Goal: Task Accomplishment & Management: Manage account settings

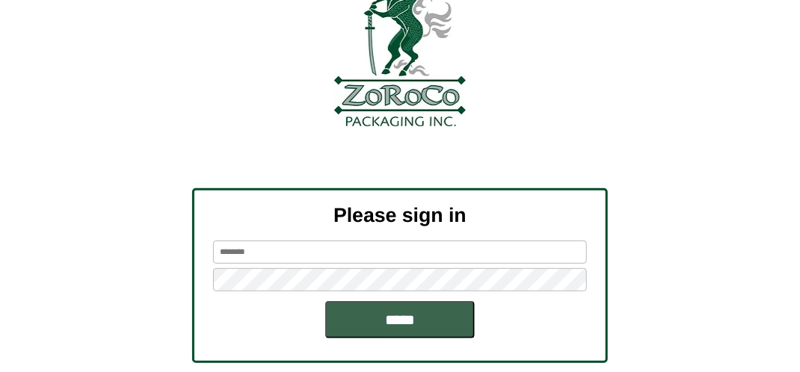
scroll to position [169, 0]
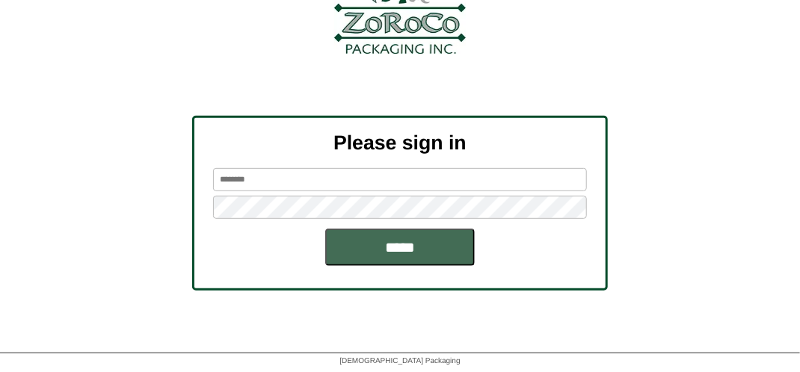
type input "*******"
click at [418, 240] on input "*****" at bounding box center [400, 247] width 150 height 37
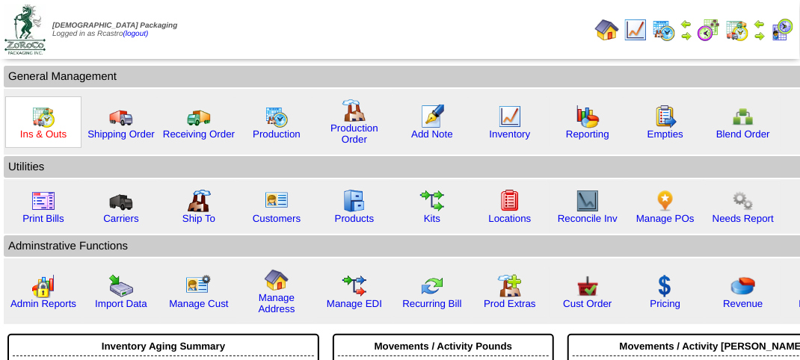
click at [45, 132] on link "Ins & Outs" at bounding box center [43, 134] width 46 height 11
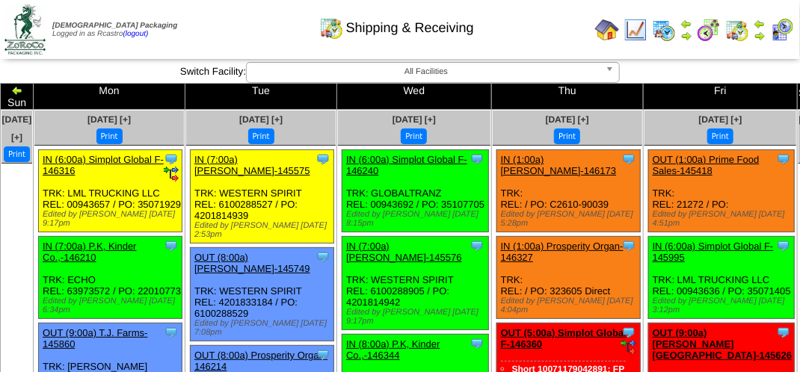
click at [246, 33] on div "Shipping & Receiving" at bounding box center [396, 22] width 457 height 41
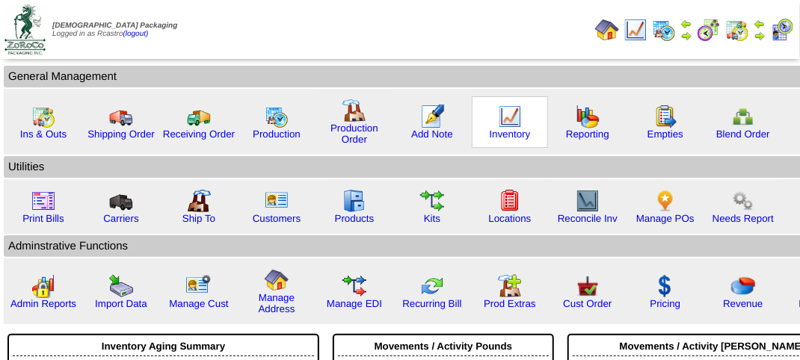
click at [505, 122] on img at bounding box center [510, 117] width 24 height 24
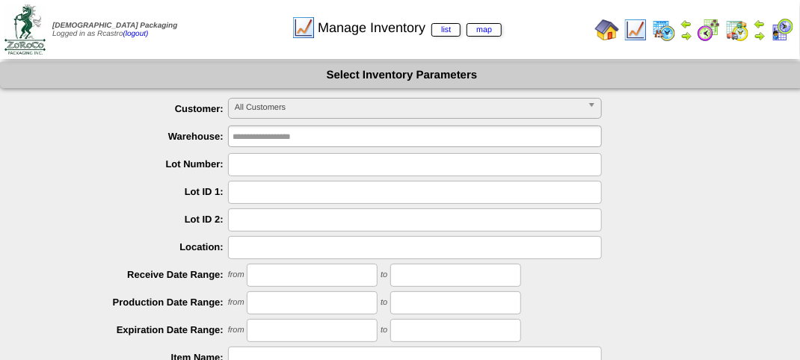
click at [371, 106] on span "All Customers" at bounding box center [408, 108] width 347 height 18
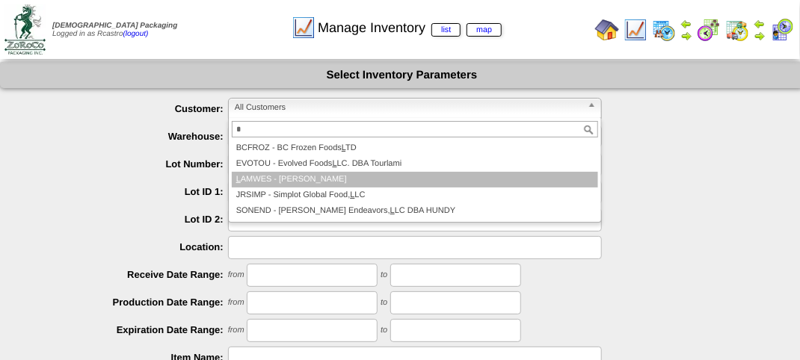
type input "*"
click at [341, 178] on li "L AMWES - Lamb-Weston" at bounding box center [415, 180] width 366 height 16
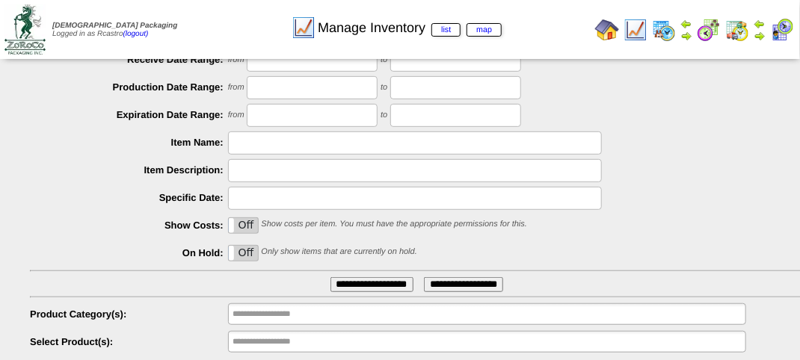
scroll to position [262, 0]
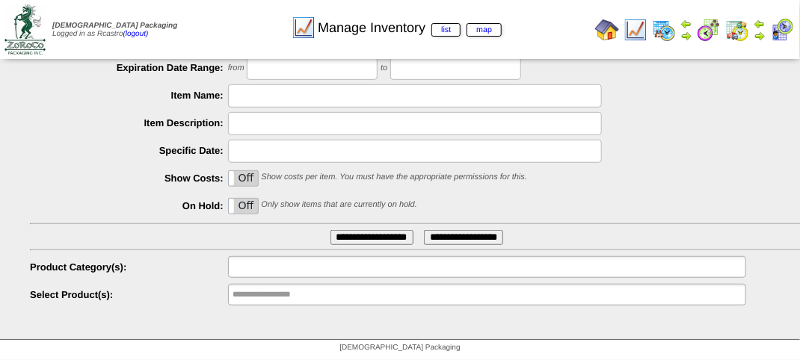
click at [307, 274] on input "text" at bounding box center [281, 267] width 96 height 19
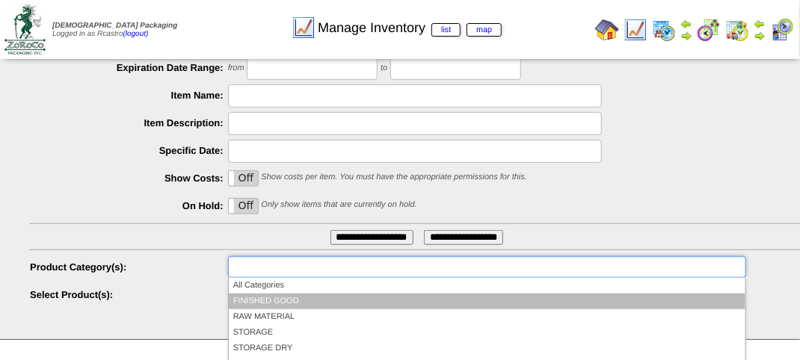
click at [296, 300] on li "FINISHED GOOD" at bounding box center [487, 302] width 517 height 16
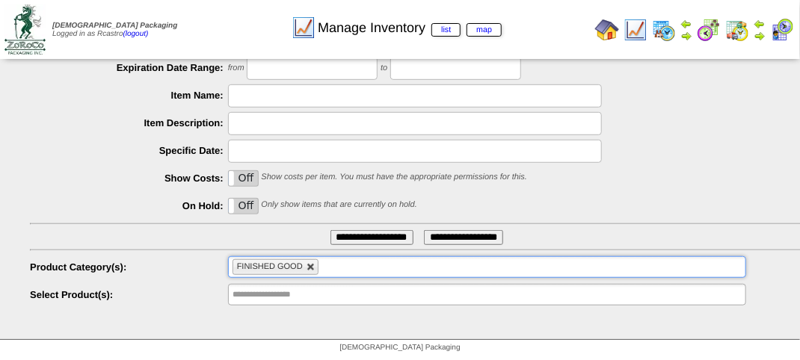
click at [313, 269] on link at bounding box center [311, 267] width 9 height 9
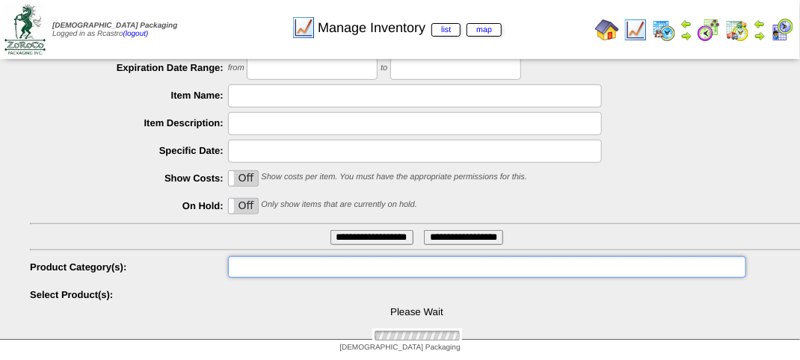
click at [313, 269] on ul at bounding box center [487, 267] width 518 height 22
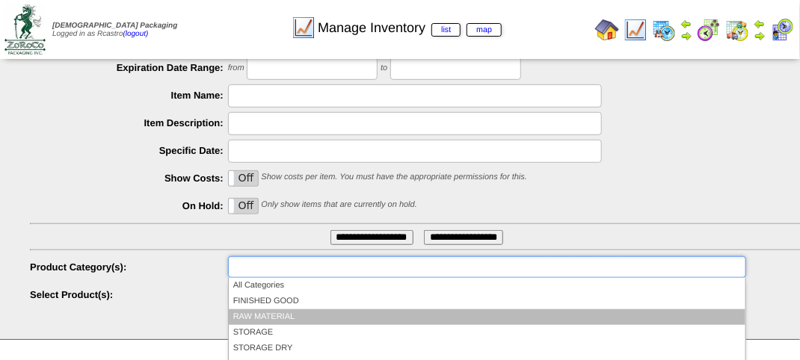
click at [292, 318] on li "RAW MATERIAL" at bounding box center [487, 318] width 517 height 16
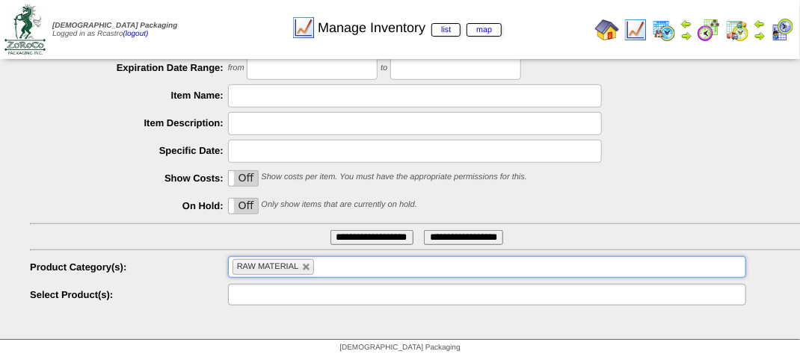
click at [295, 303] on input "text" at bounding box center [281, 295] width 96 height 19
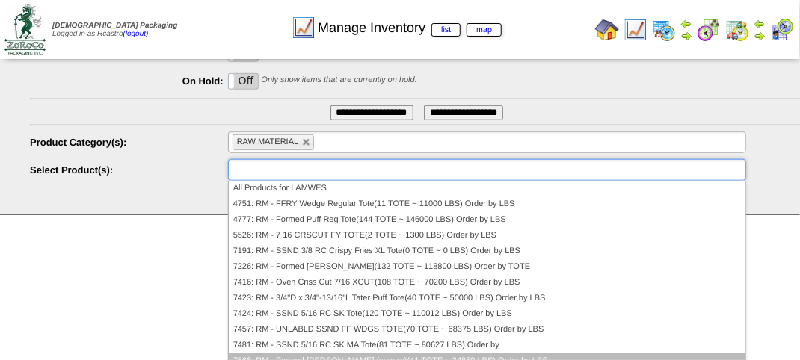
scroll to position [9, 0]
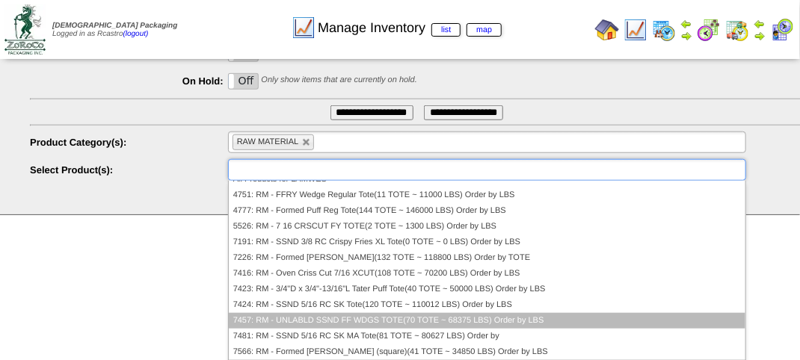
click at [285, 318] on li "7457: RM - UNLABLD SSND FF WDGS TOTE(70 TOTE ~ 68375 LBS) Order by LBS" at bounding box center [487, 321] width 517 height 16
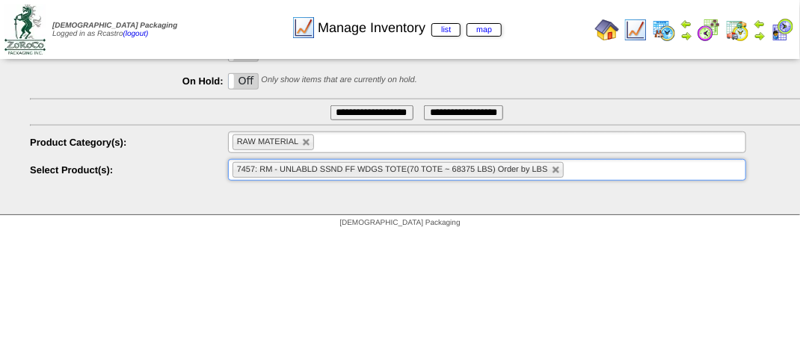
click at [341, 115] on input "**********" at bounding box center [371, 112] width 83 height 15
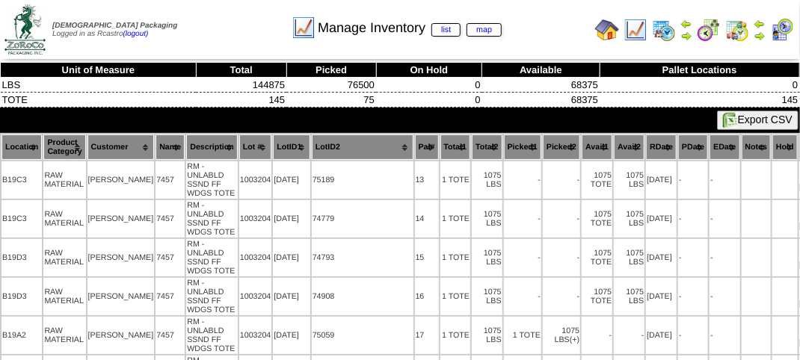
click at [21, 146] on th "Location" at bounding box center [21, 147] width 40 height 25
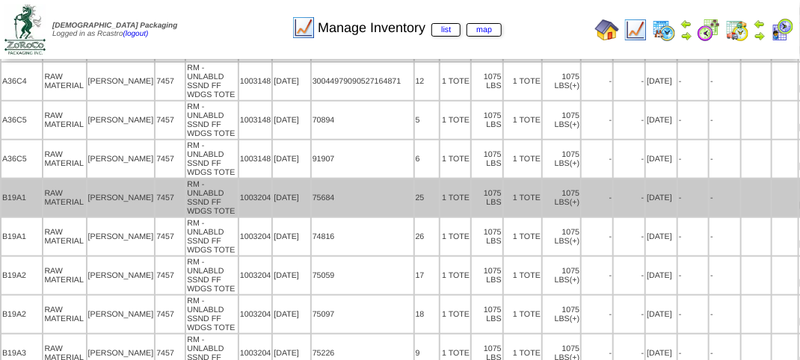
scroll to position [2392, 0]
drag, startPoint x: 78, startPoint y: 179, endPoint x: 138, endPoint y: 183, distance: 60.0
click at [138, 183] on tr "B19A1 RAW MATERIAL Lamb-Weston 7457 RM - UNLABLD SSND FF WDGS TOTE 1003204 8/1/…" at bounding box center [439, 197] width 877 height 37
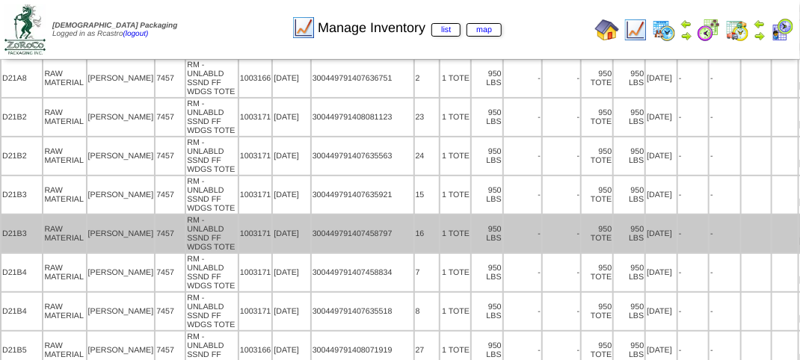
scroll to position [4142, 0]
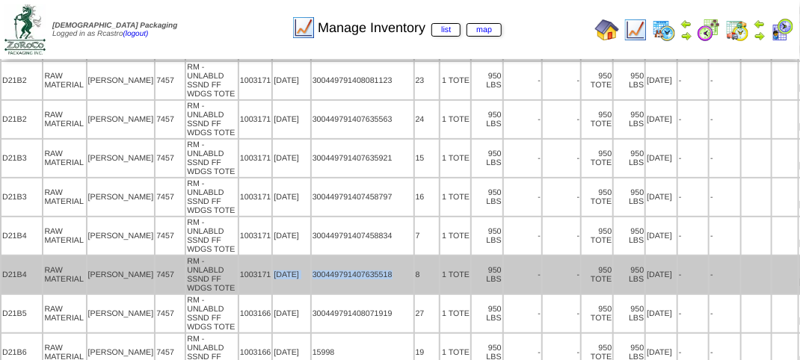
drag, startPoint x: 243, startPoint y: 238, endPoint x: 369, endPoint y: 235, distance: 125.6
click at [371, 256] on tr "D21B4 RAW MATERIAL Lamb-Weston 7457 RM - UNLABLD SSND FF WDGS TOTE 1003171 07/0…" at bounding box center [439, 274] width 877 height 37
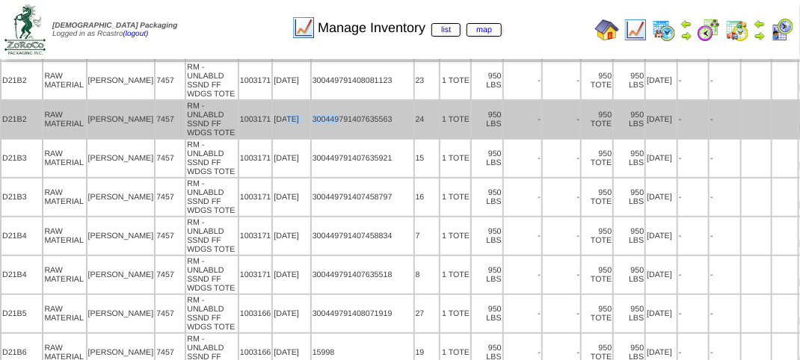
drag, startPoint x: 261, startPoint y: 84, endPoint x: 312, endPoint y: 87, distance: 51.7
click at [312, 101] on tr "D21B2 RAW MATERIAL Lamb-Weston 7457 RM - UNLABLD SSND FF WDGS TOTE 1003171 07/0…" at bounding box center [439, 119] width 877 height 37
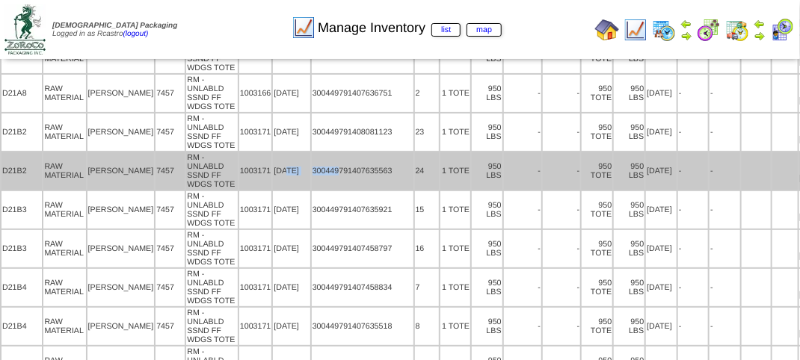
scroll to position [4068, 0]
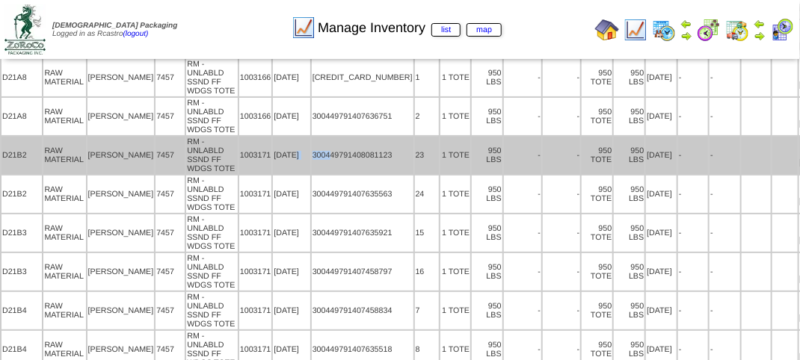
drag, startPoint x: 268, startPoint y: 123, endPoint x: 302, endPoint y: 126, distance: 33.7
click at [302, 137] on tr "D21B2 RAW MATERIAL Lamb-Weston 7457 RM - UNLABLD SSND FF WDGS TOTE 1003171 08/1…" at bounding box center [439, 155] width 877 height 37
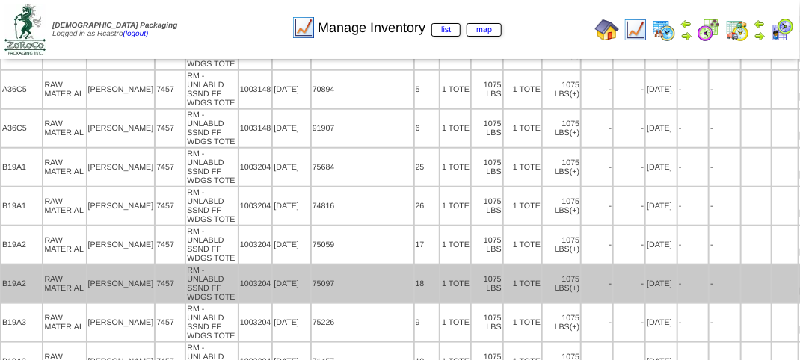
scroll to position [2424, 0]
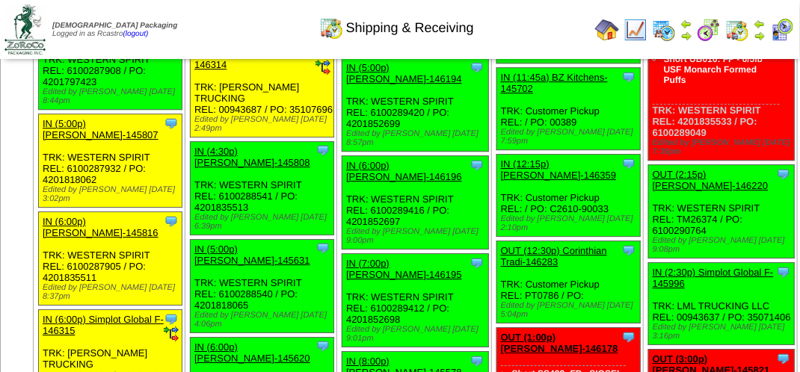
scroll to position [1570, 0]
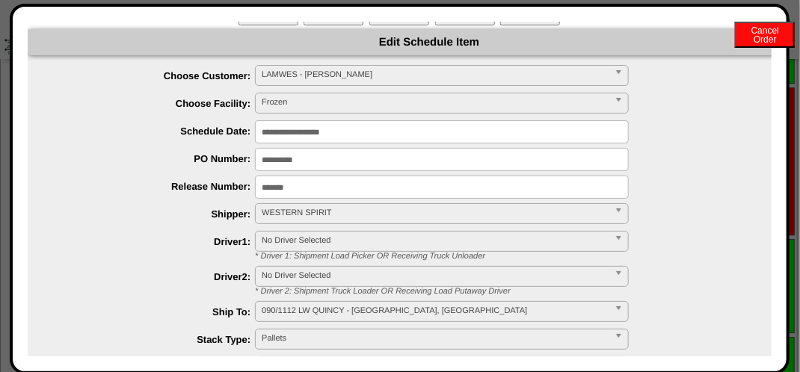
scroll to position [0, 0]
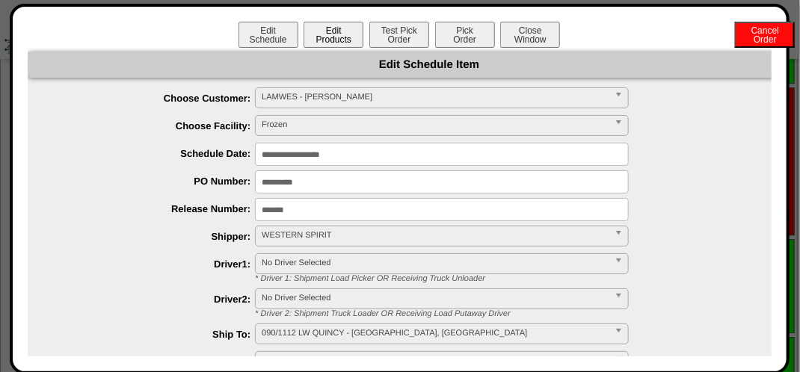
click at [334, 36] on button "Edit Products" at bounding box center [334, 35] width 60 height 26
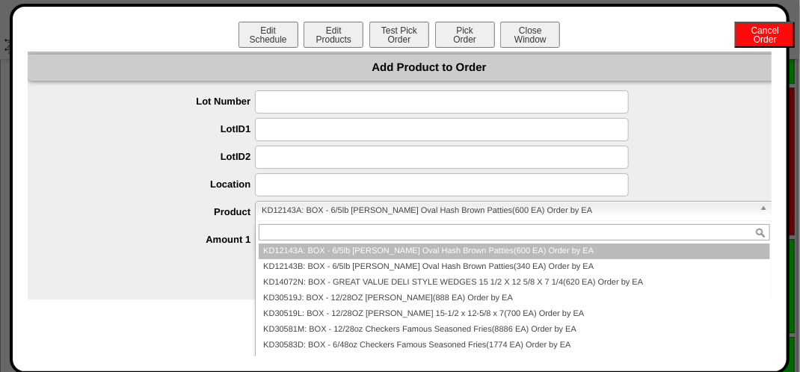
click at [292, 213] on span "KD12143A: BOX - 6/5lb Lamb Weston Oval Hash Brown Patties(600 EA) Order by EA" at bounding box center [507, 211] width 491 height 18
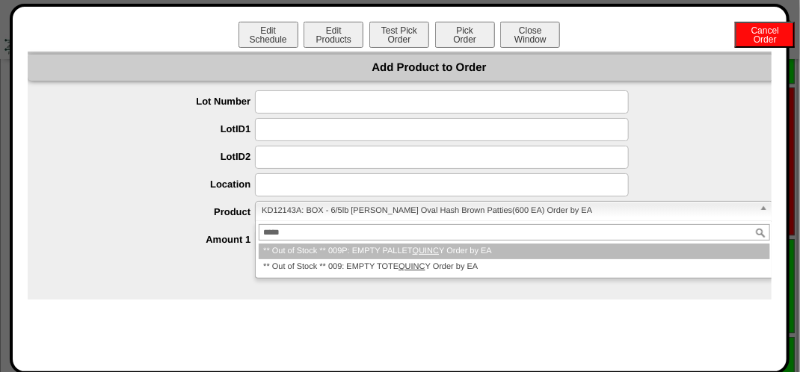
type input "*****"
click at [392, 250] on li "** Out of Stock ** 009P: EMPTY PALLET QUINC Y Order by EA" at bounding box center [514, 252] width 511 height 16
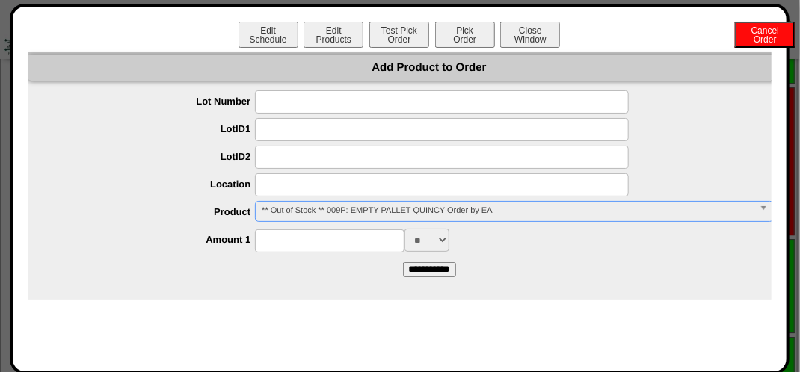
click at [375, 208] on span "** Out of Stock ** 009P: EMPTY PALLET QUINCY Order by EA" at bounding box center [507, 211] width 491 height 18
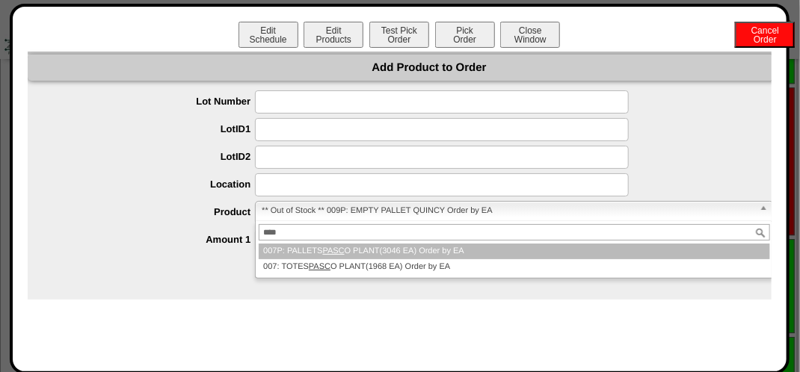
type input "****"
click at [353, 247] on li "007P: PALLETS PASC O PLANT(3046 EA) Order by EA" at bounding box center [514, 252] width 511 height 16
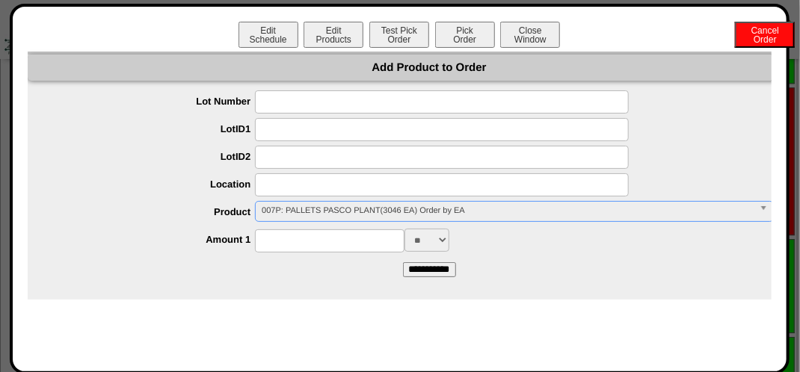
click at [306, 238] on input at bounding box center [330, 241] width 150 height 23
click at [304, 277] on form "**********" at bounding box center [430, 183] width 804 height 186
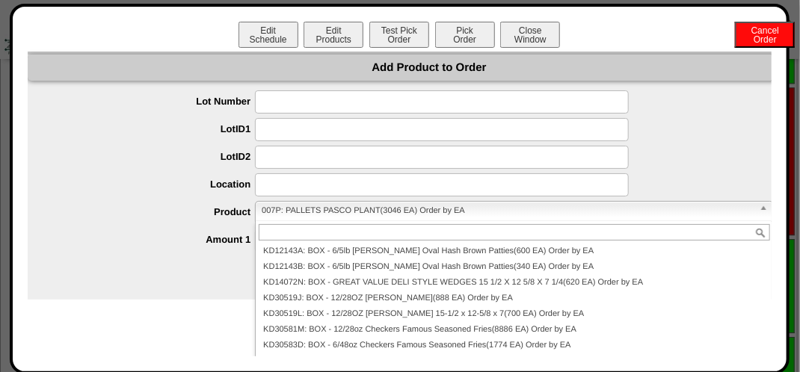
click at [331, 212] on span "007P: PALLETS PASCO PLANT(3046 EA) Order by EA" at bounding box center [507, 211] width 491 height 18
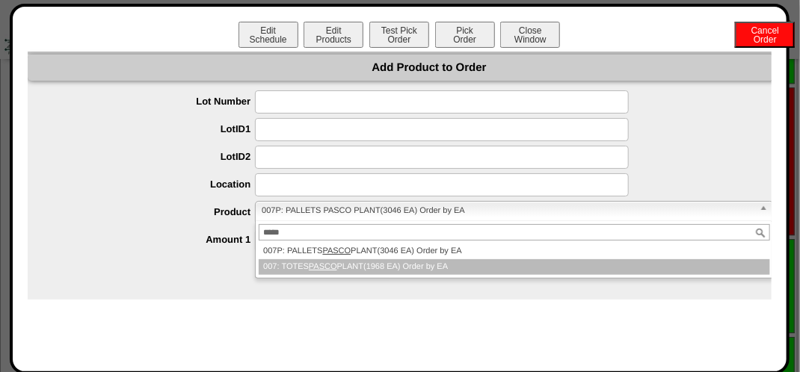
type input "*****"
click at [324, 264] on em "PASCO" at bounding box center [323, 266] width 28 height 9
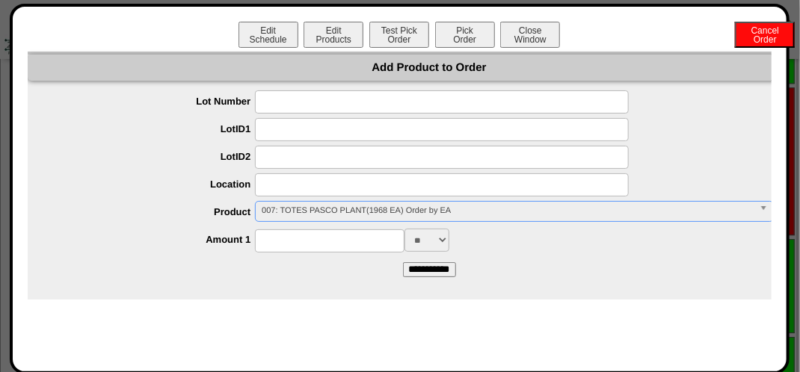
click at [298, 246] on input at bounding box center [330, 241] width 150 height 23
type input "***"
click at [353, 268] on form "**********" at bounding box center [430, 183] width 804 height 186
click at [428, 270] on input "**********" at bounding box center [429, 269] width 53 height 15
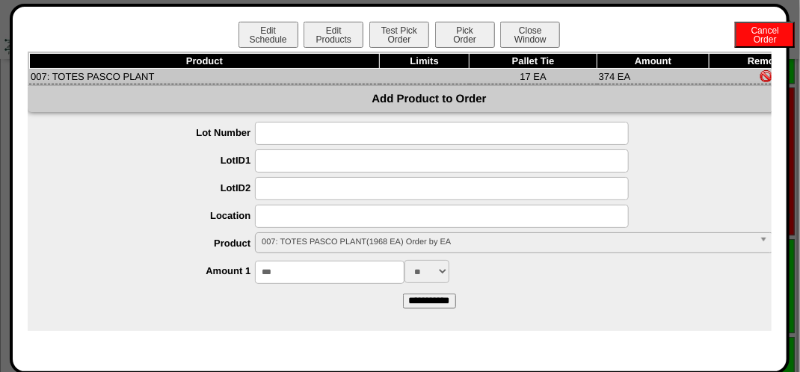
click at [323, 241] on span "007: TOTES PASCO PLANT(1968 EA) Order by EA" at bounding box center [507, 242] width 491 height 18
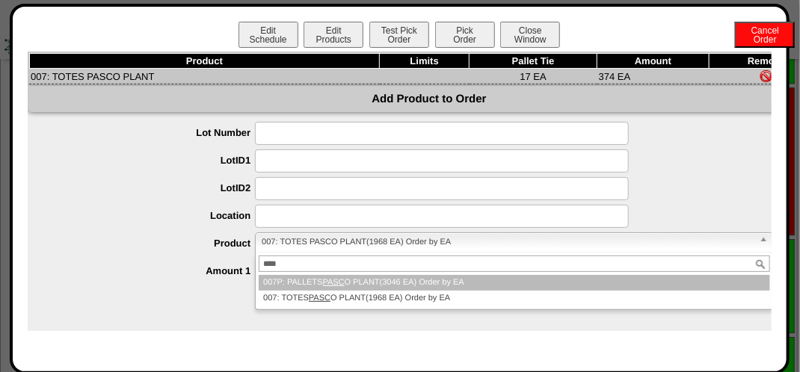
type input "****"
click at [324, 280] on li "007P: PALLETS PASC O PLANT(3046 EA) Order by EA" at bounding box center [514, 283] width 511 height 16
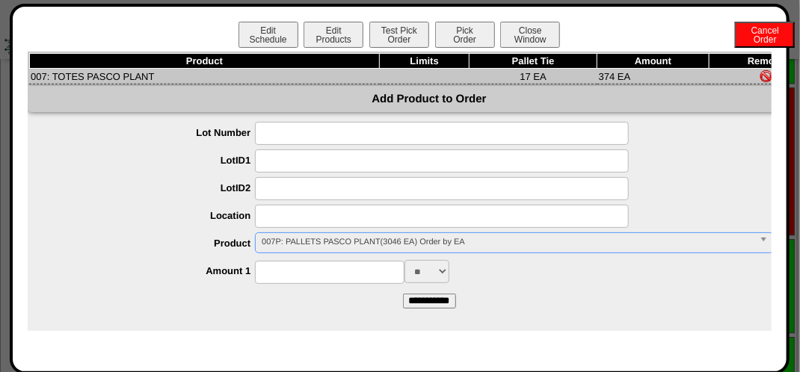
click at [329, 270] on input at bounding box center [330, 272] width 150 height 23
type input "***"
click at [320, 311] on div "Product Limits Pallet Tie Amount Remove 007: TOTES PASCO PLANT 17 EA 374 EA Add…" at bounding box center [430, 192] width 804 height 280
click at [419, 304] on input "**********" at bounding box center [429, 301] width 53 height 15
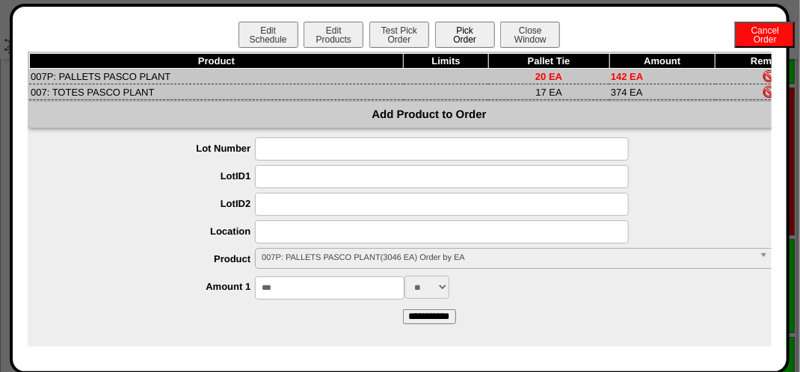
click at [466, 37] on button "Pick Order" at bounding box center [465, 35] width 60 height 26
click at [404, 43] on button "Test Pick Order" at bounding box center [399, 35] width 60 height 26
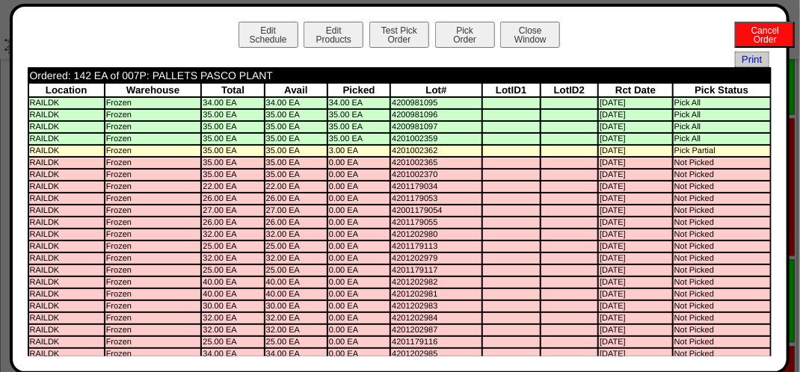
scroll to position [897, 0]
click at [526, 37] on button "Close Window" at bounding box center [530, 35] width 60 height 26
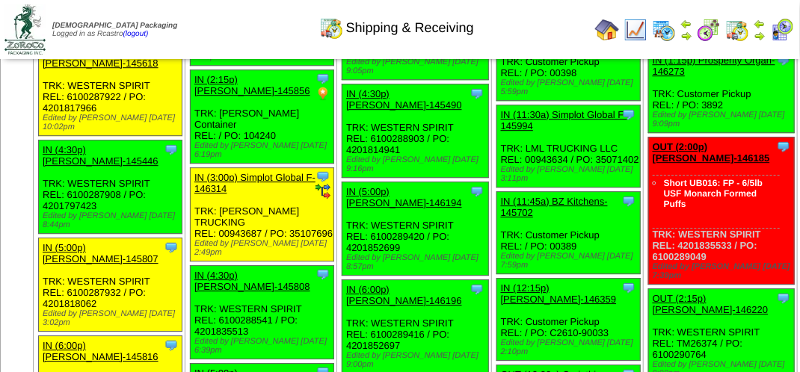
scroll to position [1495, 0]
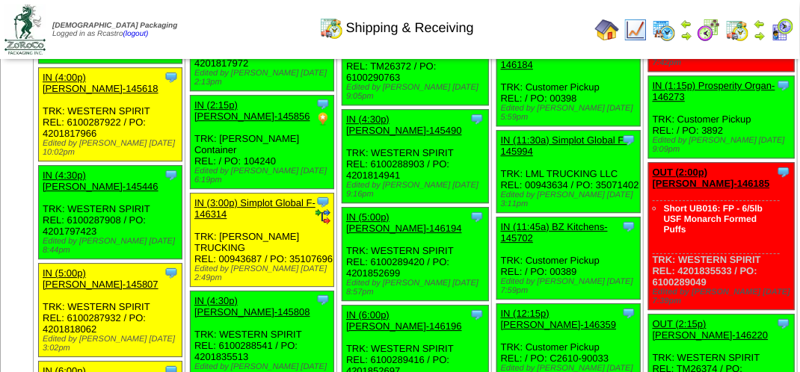
click at [404, 38] on link "OUT (1:15p) Lamb-Weston-146218" at bounding box center [404, 27] width 116 height 22
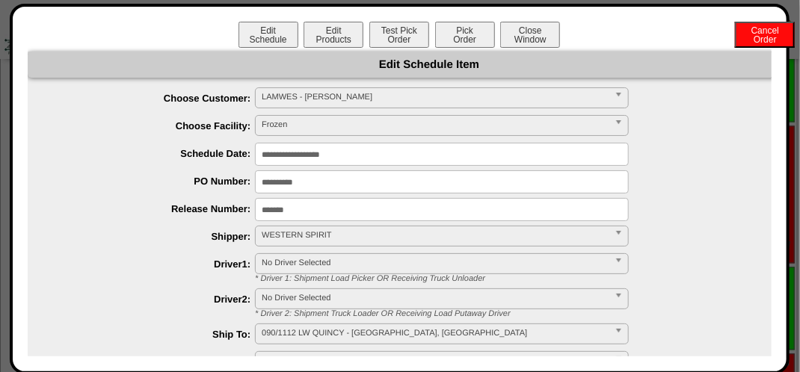
scroll to position [972, 0]
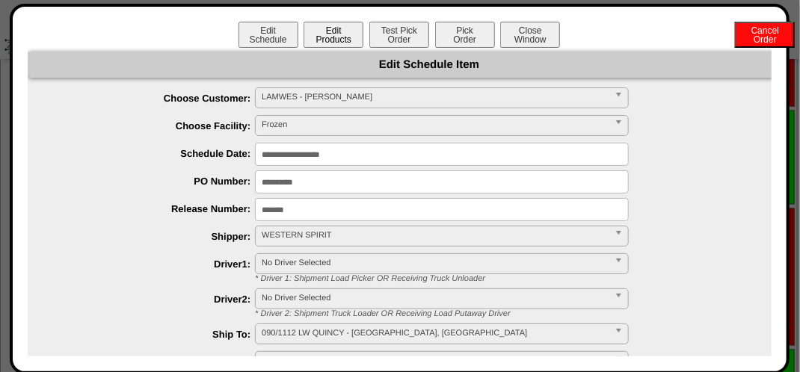
click at [324, 37] on button "Edit Products" at bounding box center [334, 35] width 60 height 26
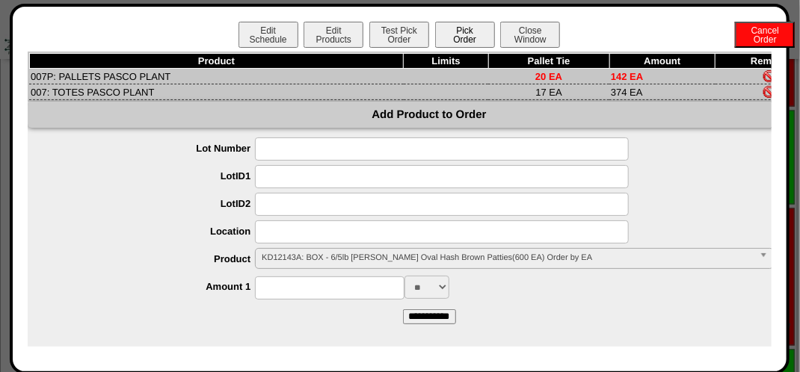
click at [458, 36] on button "Pick Order" at bounding box center [465, 35] width 60 height 26
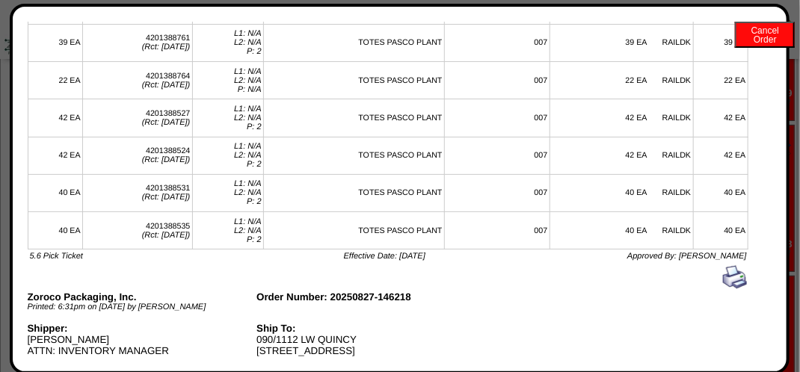
scroll to position [0, 0]
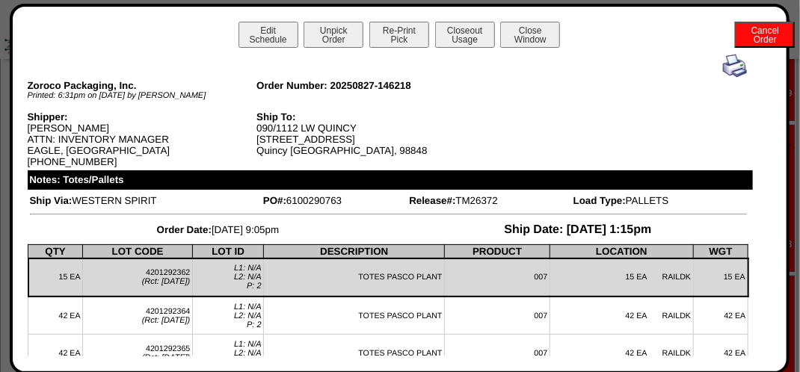
click at [723, 68] on img at bounding box center [735, 66] width 24 height 24
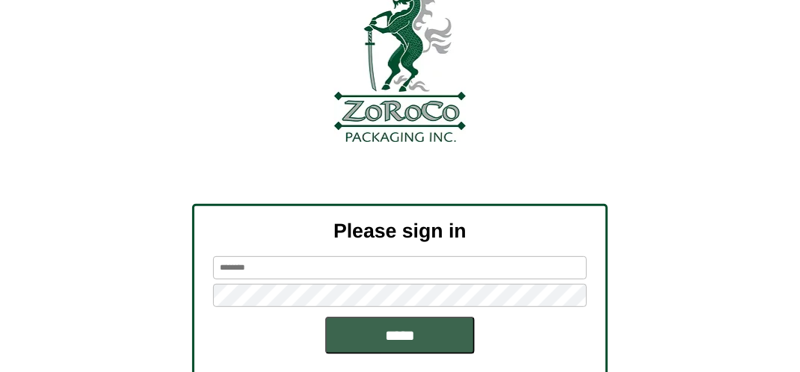
scroll to position [169, 0]
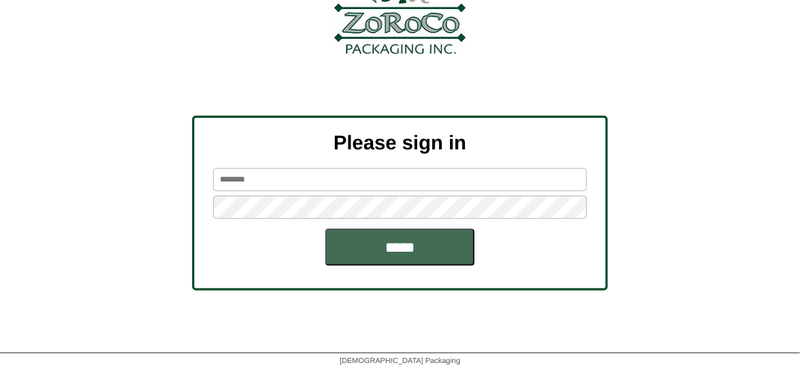
type input "*******"
click at [407, 247] on input "*****" at bounding box center [400, 247] width 150 height 37
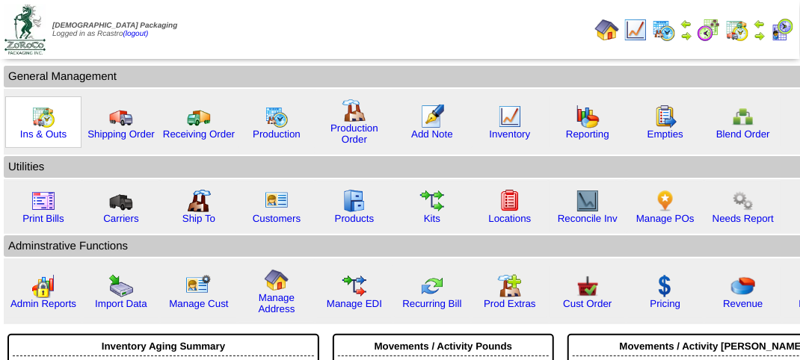
click at [39, 121] on img at bounding box center [43, 117] width 24 height 24
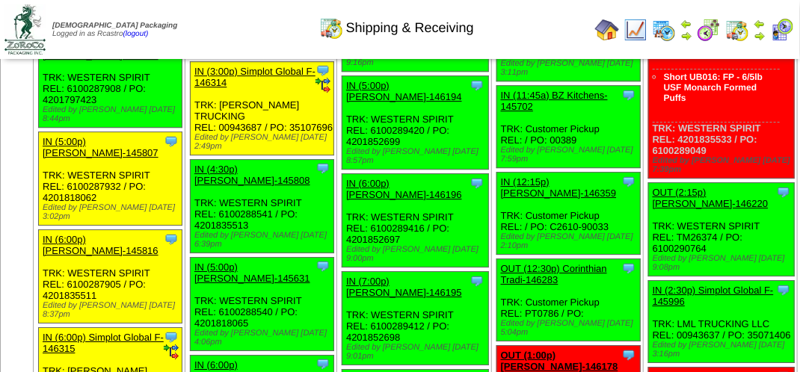
scroll to position [1495, 0]
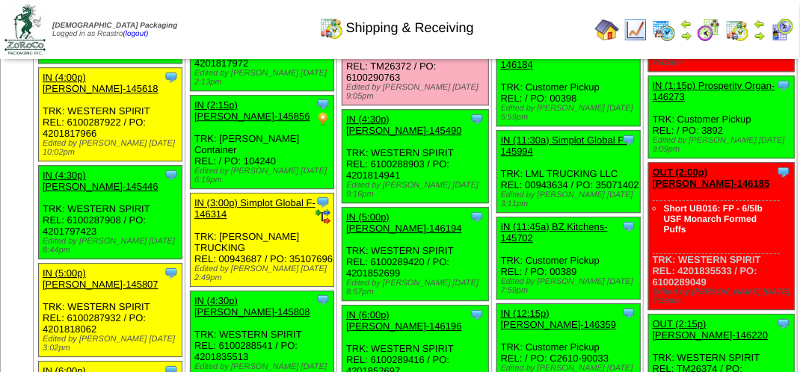
click at [410, 38] on link "OUT (1:15p) [PERSON_NAME]-146218" at bounding box center [404, 27] width 116 height 22
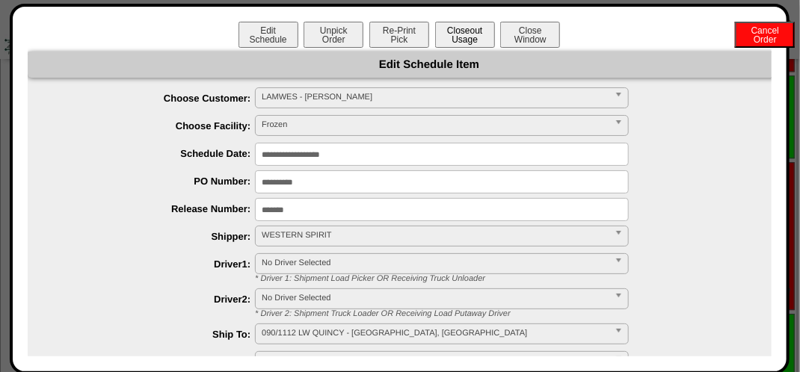
click at [468, 42] on button "Closeout Usage" at bounding box center [465, 35] width 60 height 26
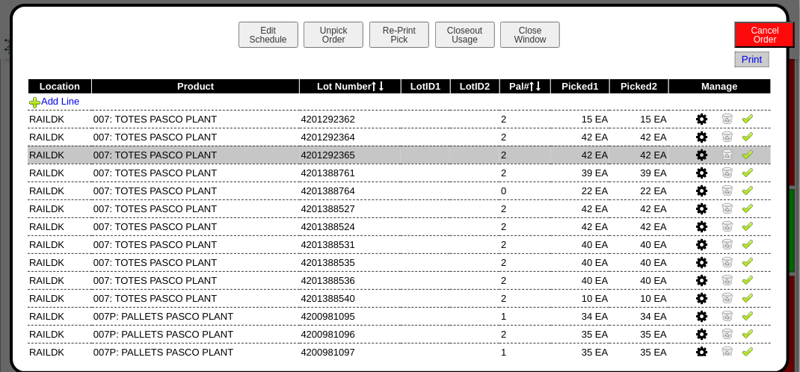
scroll to position [1047, 0]
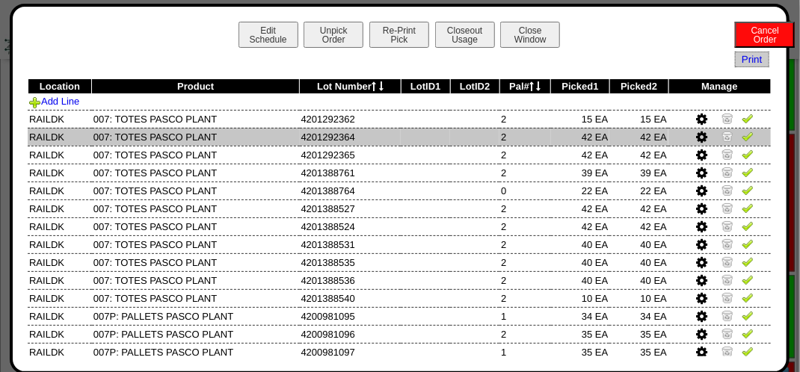
click at [742, 126] on link at bounding box center [748, 120] width 12 height 11
click at [742, 138] on img at bounding box center [748, 136] width 12 height 12
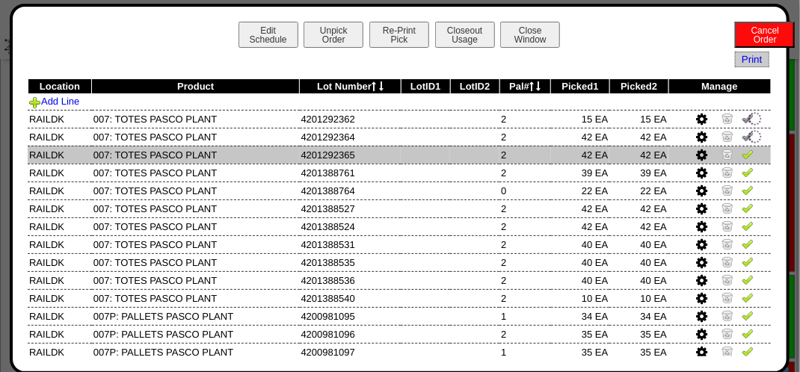
click at [742, 154] on img at bounding box center [748, 154] width 12 height 12
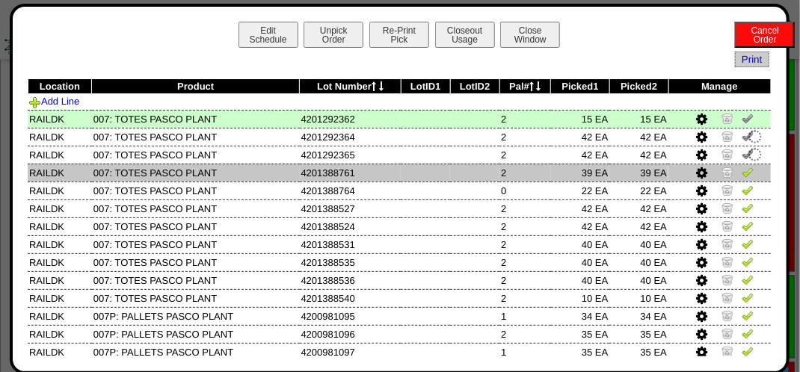
click at [742, 175] on img at bounding box center [748, 172] width 12 height 12
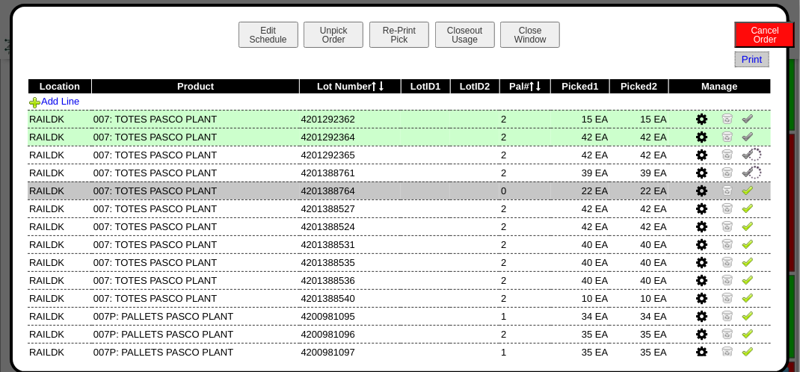
click at [742, 188] on img at bounding box center [748, 190] width 12 height 12
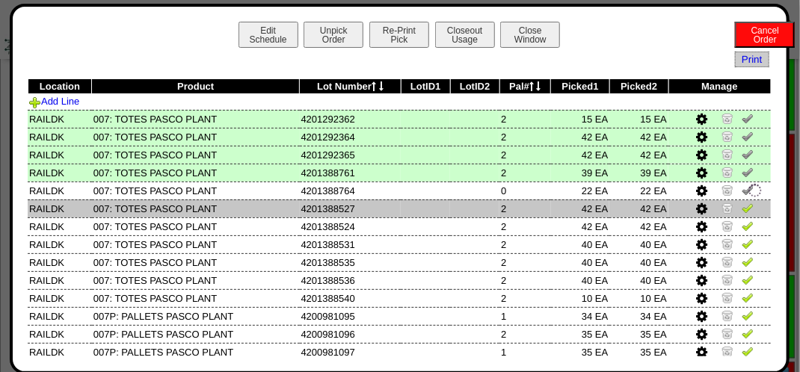
click at [742, 205] on img at bounding box center [748, 208] width 12 height 12
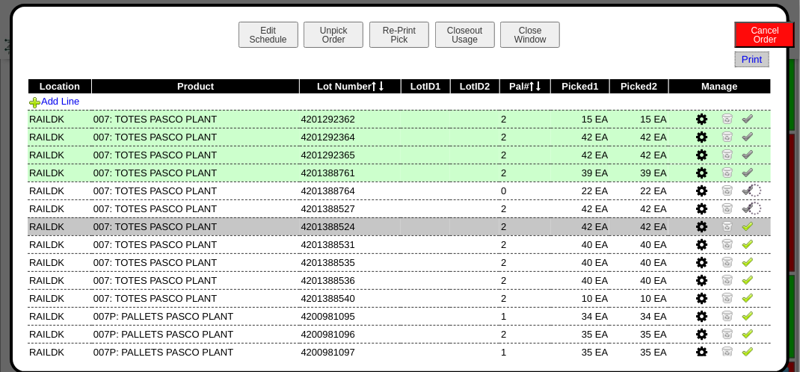
click at [742, 233] on link at bounding box center [748, 228] width 12 height 11
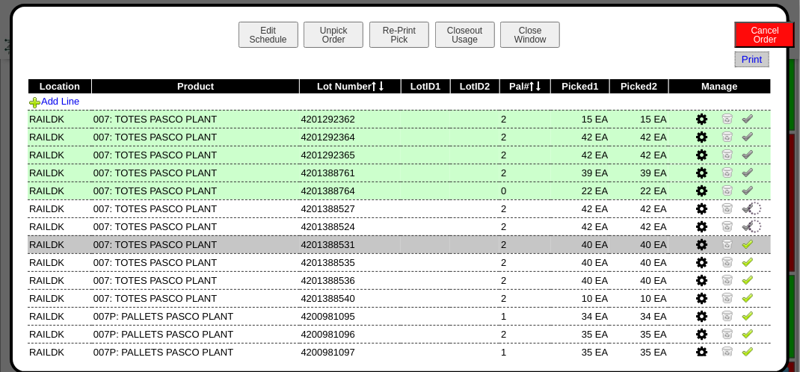
click at [742, 247] on img at bounding box center [748, 244] width 12 height 12
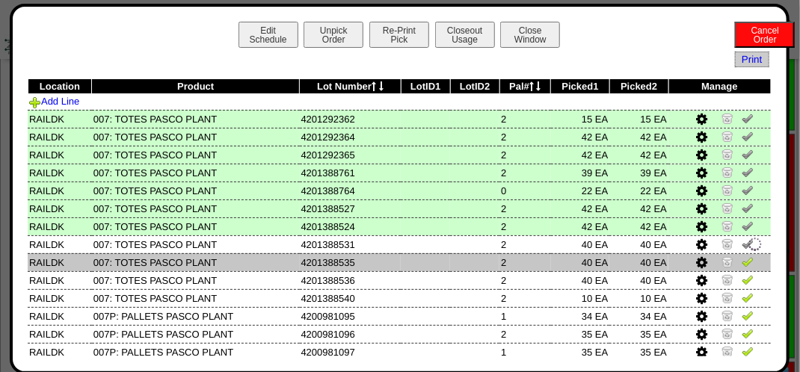
click at [742, 265] on img at bounding box center [748, 262] width 12 height 12
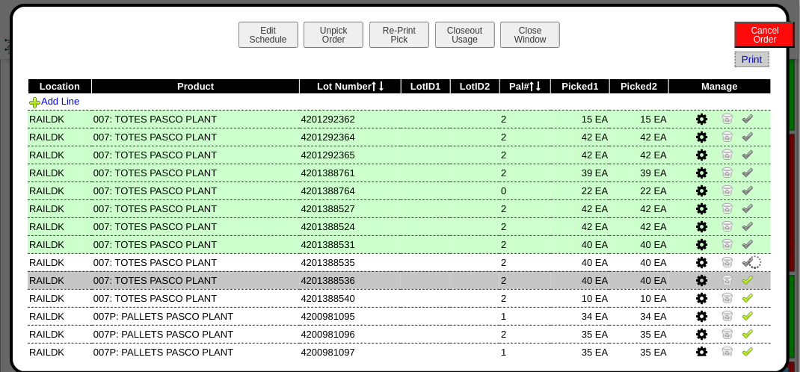
click at [742, 284] on img at bounding box center [748, 280] width 12 height 12
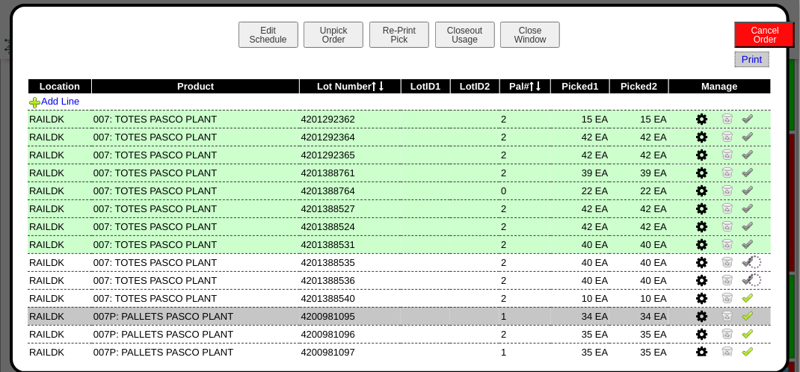
drag, startPoint x: 738, startPoint y: 296, endPoint x: 743, endPoint y: 310, distance: 15.1
click at [742, 297] on img at bounding box center [748, 298] width 12 height 12
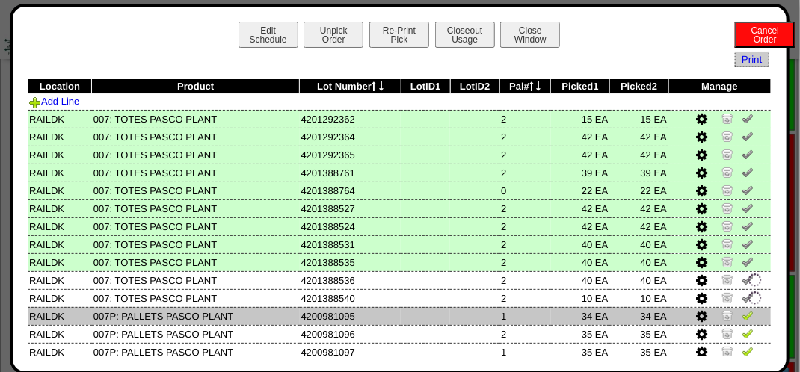
click at [742, 318] on img at bounding box center [748, 316] width 12 height 12
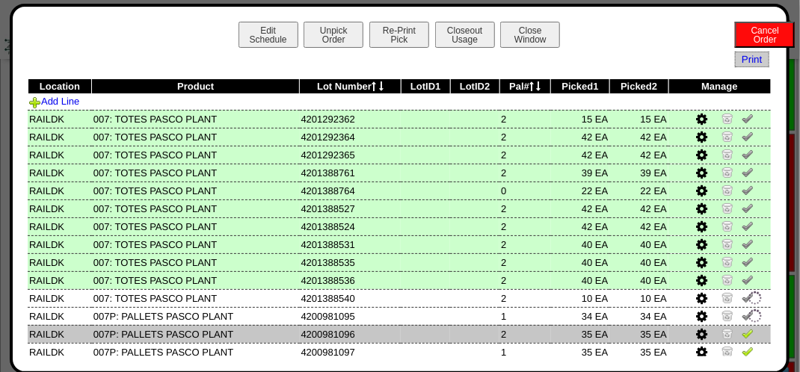
click at [742, 333] on img at bounding box center [748, 333] width 12 height 12
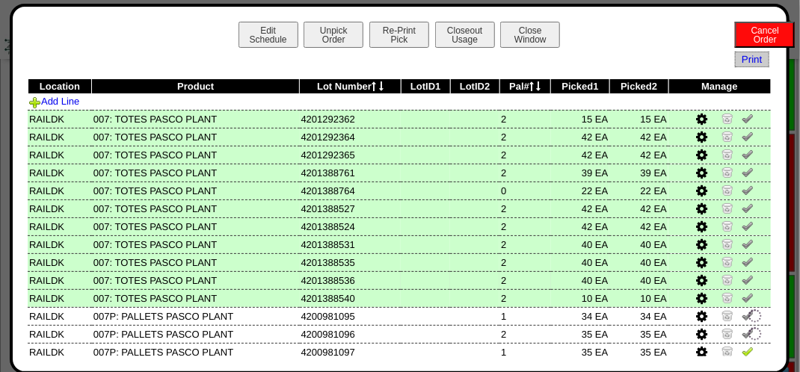
drag, startPoint x: 743, startPoint y: 350, endPoint x: 703, endPoint y: 286, distance: 74.9
click at [742, 351] on img at bounding box center [748, 351] width 12 height 12
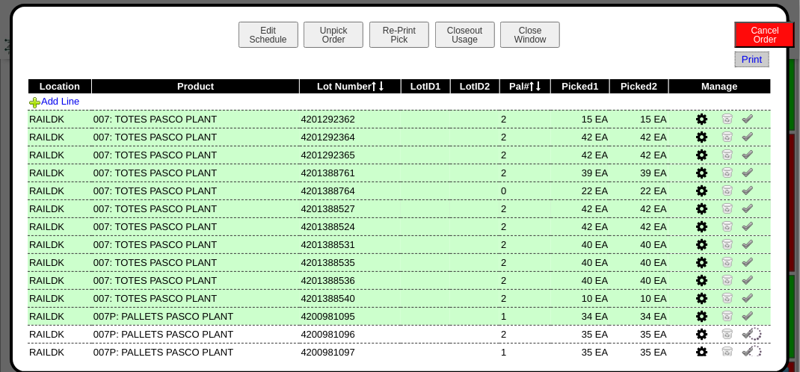
scroll to position [81, 0]
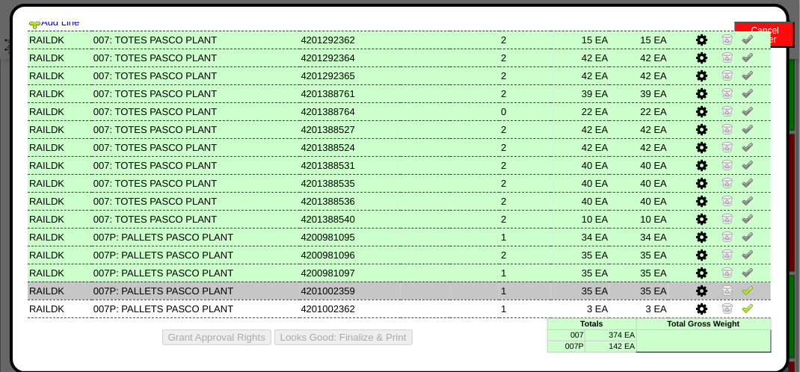
click at [742, 295] on link at bounding box center [748, 292] width 12 height 11
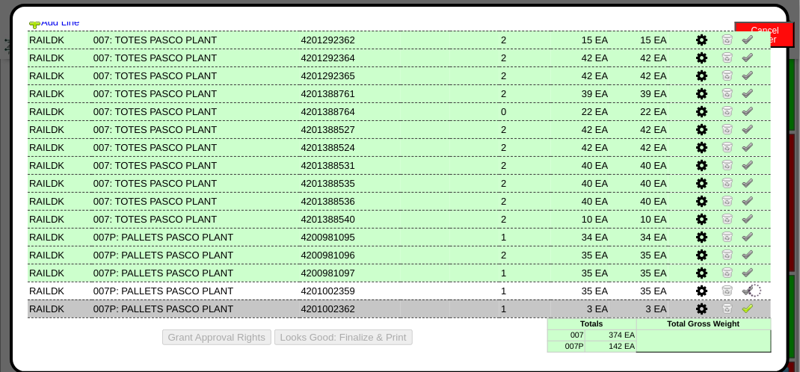
click at [742, 305] on img at bounding box center [748, 308] width 12 height 12
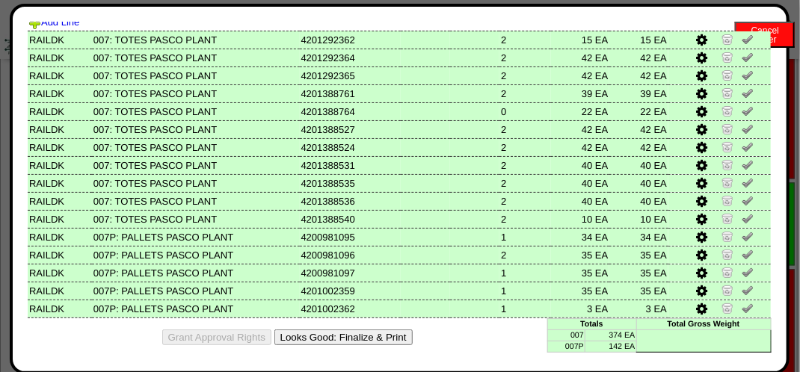
scroll to position [1196, 0]
click at [369, 333] on button "Looks Good: Finalize & Print" at bounding box center [343, 338] width 138 height 16
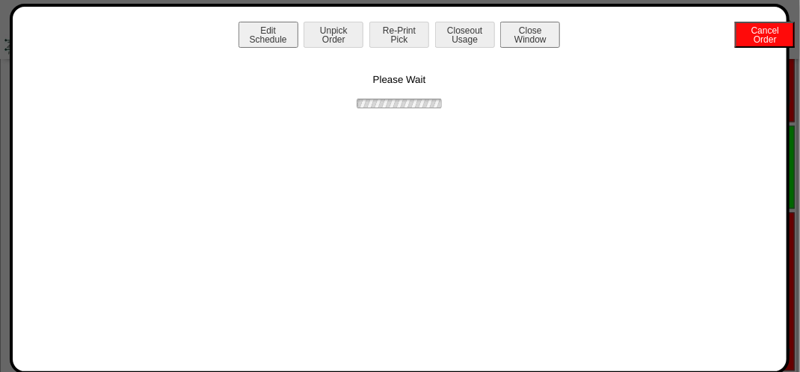
scroll to position [0, 0]
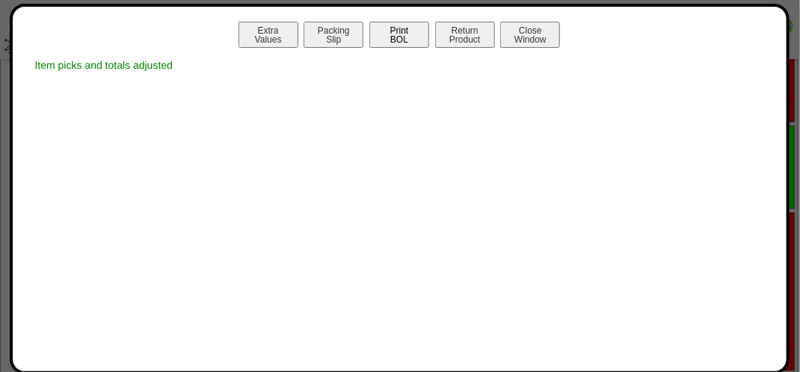
click at [404, 36] on button "Print BOL" at bounding box center [399, 35] width 60 height 26
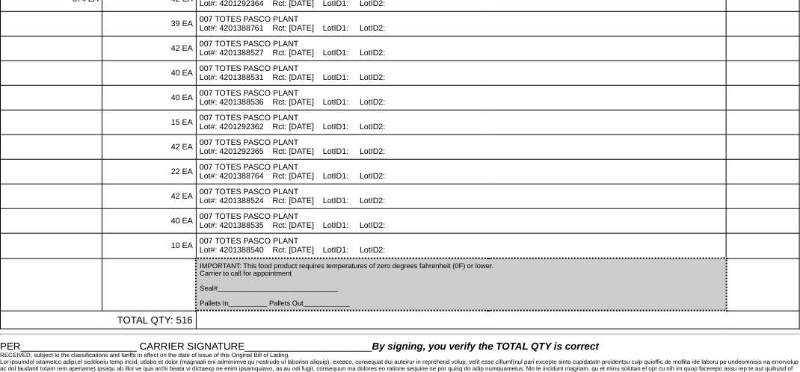
scroll to position [407, 0]
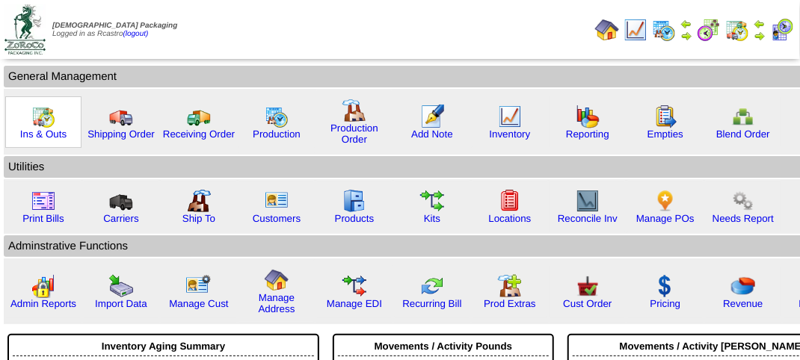
click at [46, 124] on img at bounding box center [43, 117] width 24 height 24
drag, startPoint x: 46, startPoint y: 124, endPoint x: 79, endPoint y: 123, distance: 32.9
click at [47, 123] on img at bounding box center [43, 117] width 24 height 24
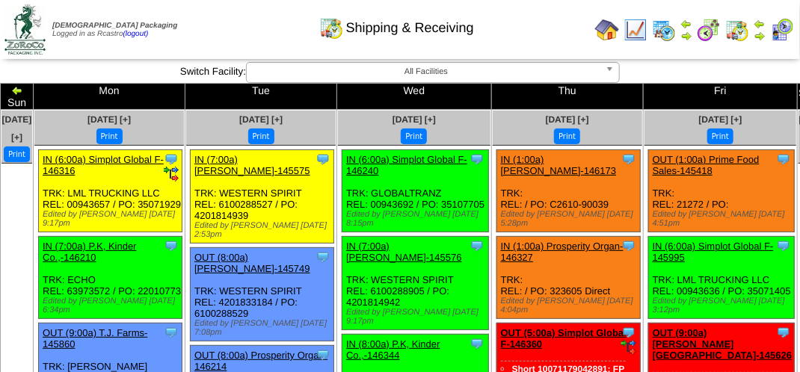
click at [787, 30] on img at bounding box center [782, 30] width 24 height 24
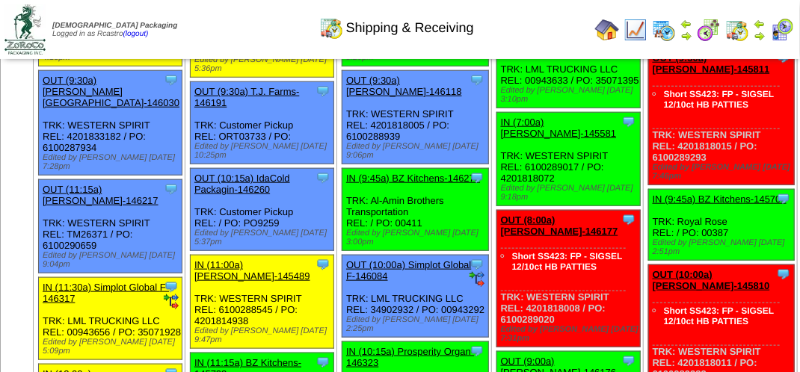
scroll to position [523, 0]
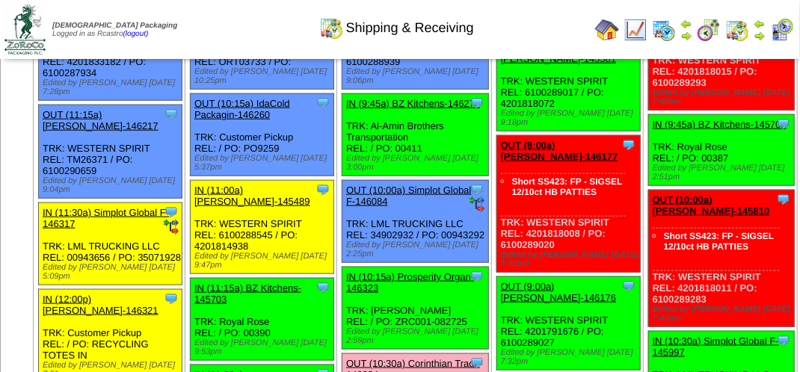
click at [782, 26] on img at bounding box center [782, 30] width 24 height 24
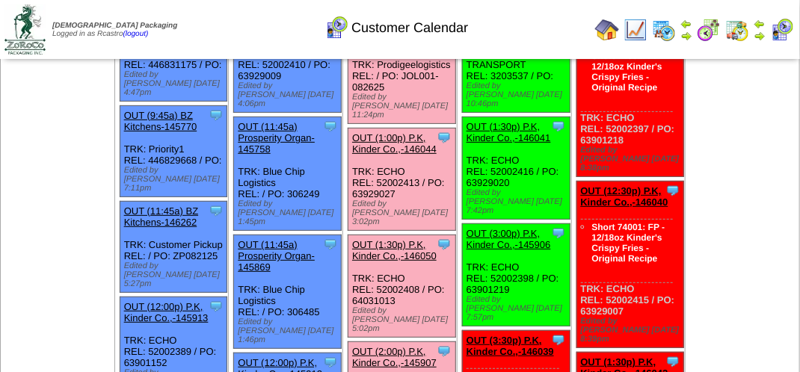
scroll to position [150, 0]
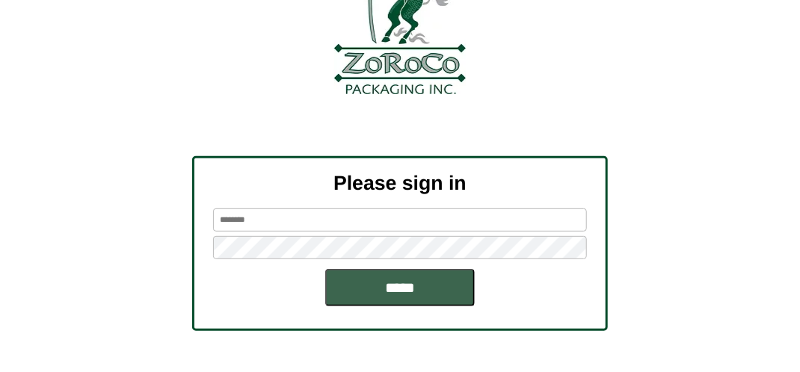
scroll to position [169, 0]
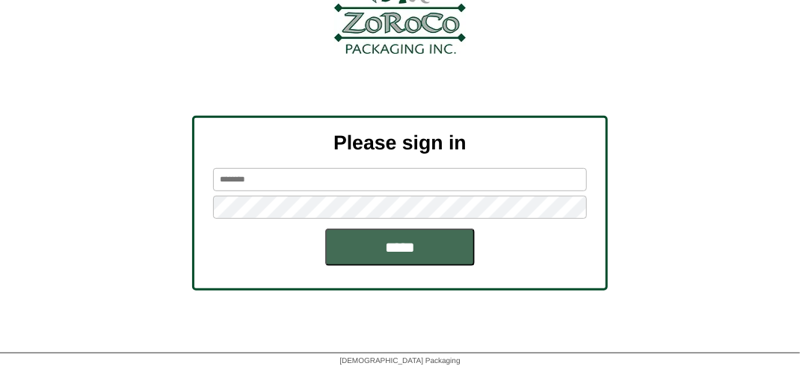
type input "*******"
click at [446, 253] on input "*****" at bounding box center [400, 247] width 150 height 37
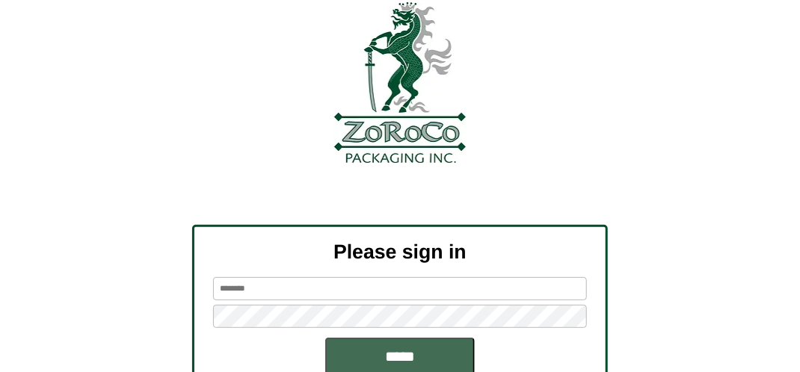
scroll to position [150, 0]
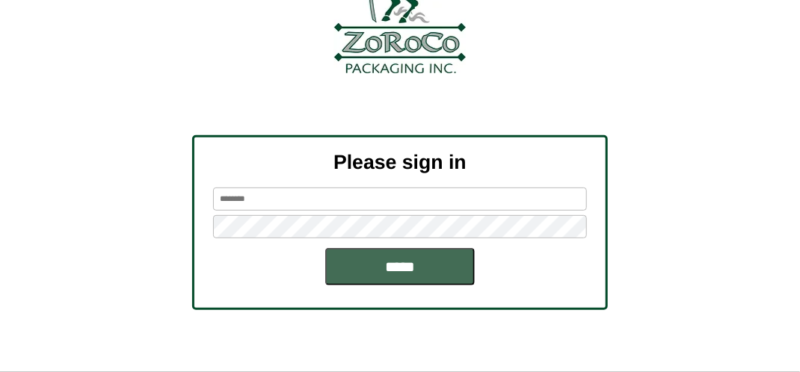
type input "*******"
click at [459, 263] on input "*****" at bounding box center [400, 266] width 150 height 37
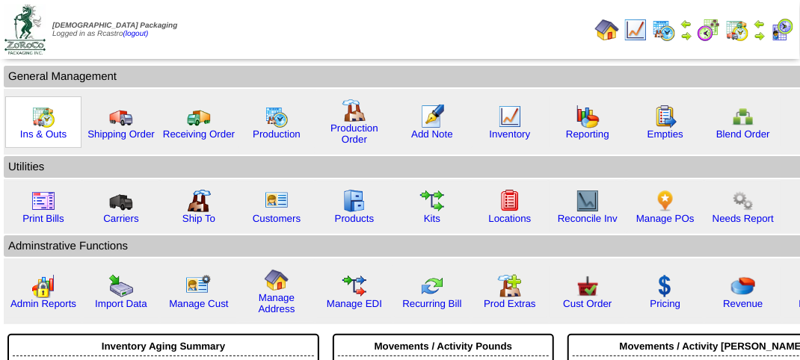
click at [51, 120] on img at bounding box center [43, 117] width 24 height 24
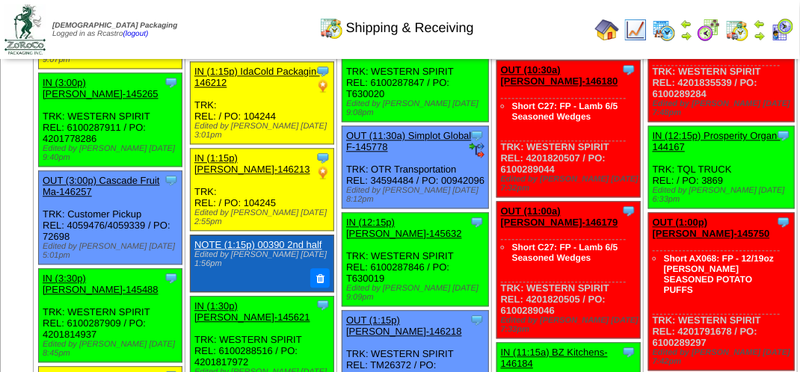
scroll to position [1047, 0]
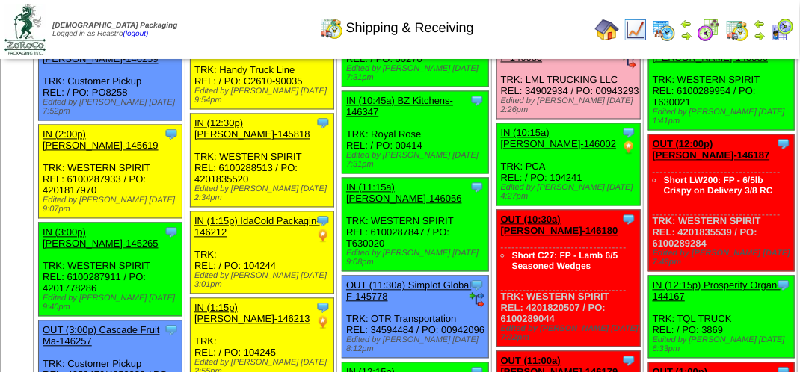
click at [514, 63] on link "OUT (10:00a) Simplot Global F-146083" at bounding box center [563, 51] width 125 height 22
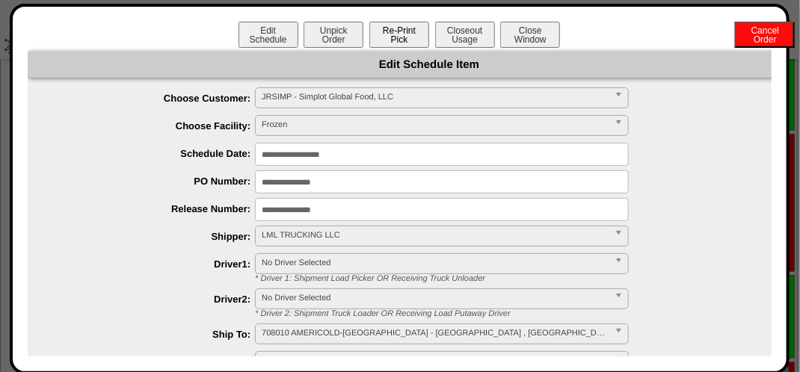
click at [398, 37] on button "Re-Print Pick" at bounding box center [399, 35] width 60 height 26
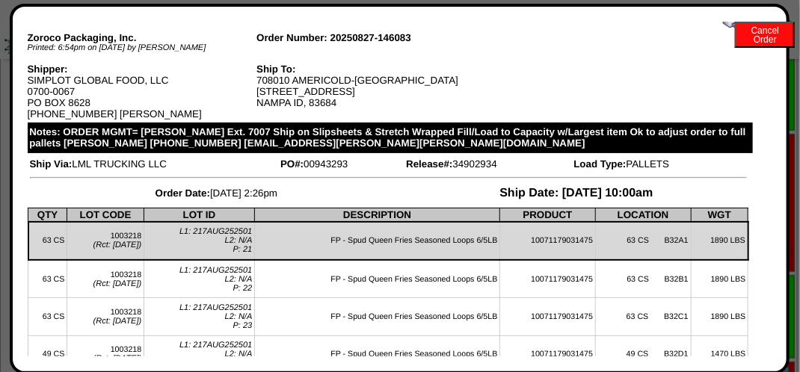
scroll to position [0, 0]
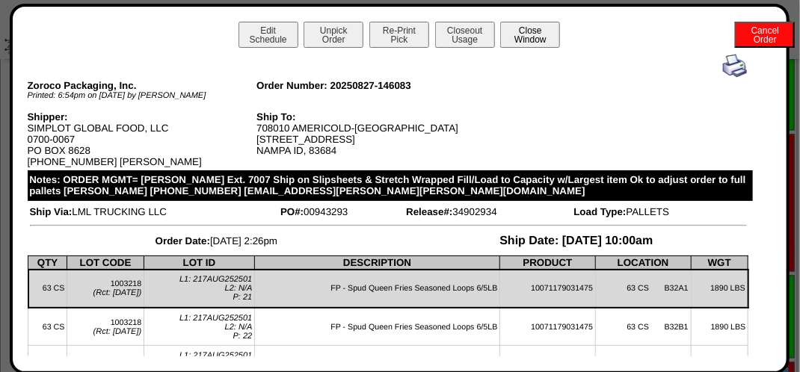
click at [541, 42] on button "Close Window" at bounding box center [530, 35] width 60 height 26
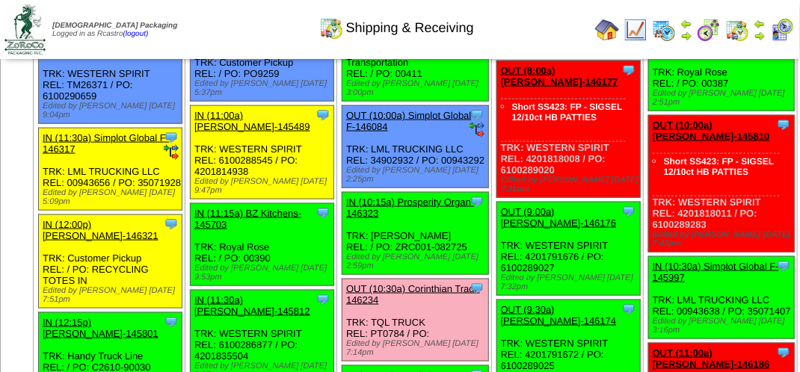
scroll to position [748, 0]
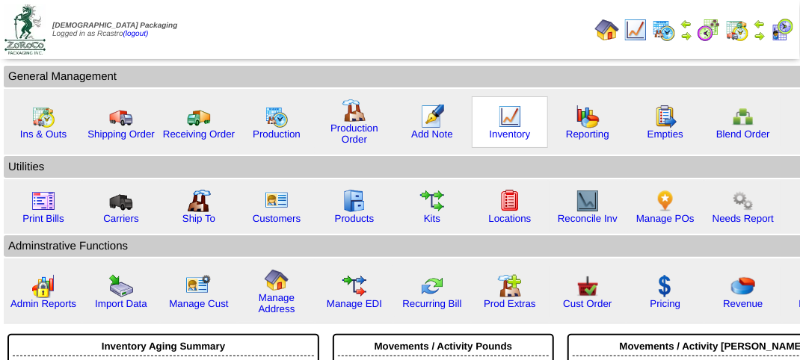
click at [508, 117] on img at bounding box center [510, 117] width 24 height 24
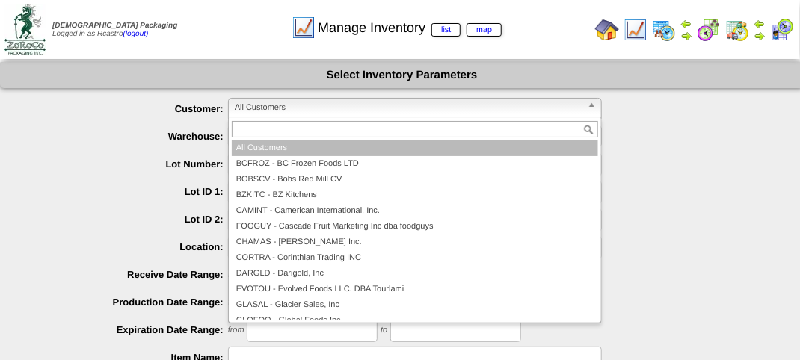
click at [431, 115] on span "All Customers" at bounding box center [408, 108] width 347 height 18
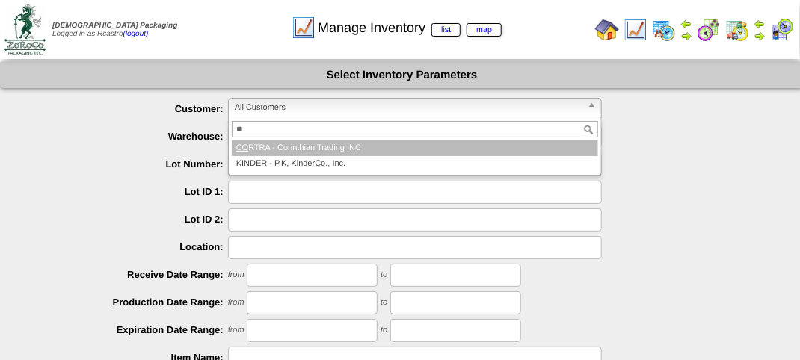
type input "**"
click at [314, 144] on li "CO RTRA - Corinthian Trading INC" at bounding box center [415, 149] width 366 height 16
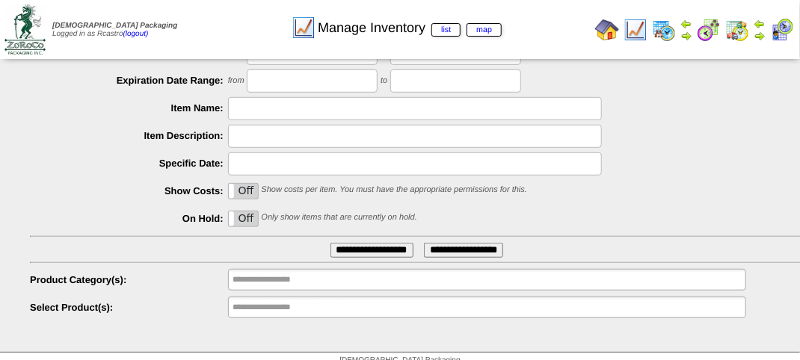
scroll to position [262, 0]
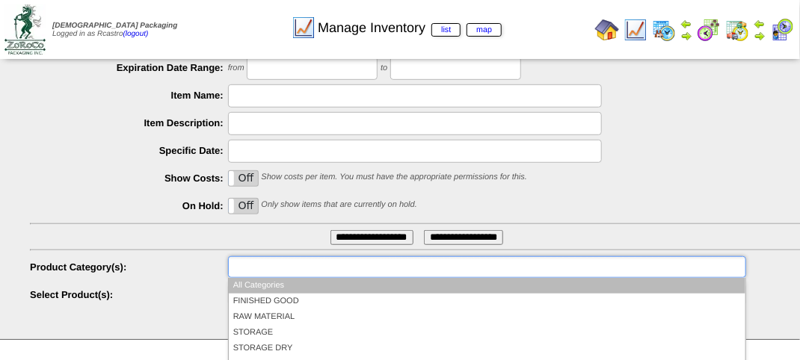
click at [299, 271] on input "text" at bounding box center [281, 267] width 96 height 19
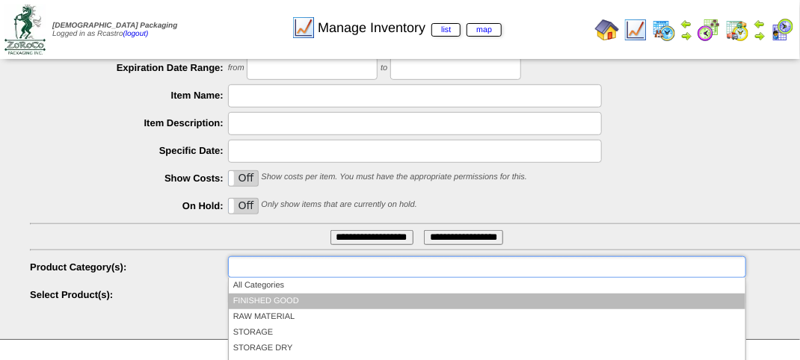
click at [292, 295] on li "FINISHED GOOD" at bounding box center [487, 302] width 517 height 16
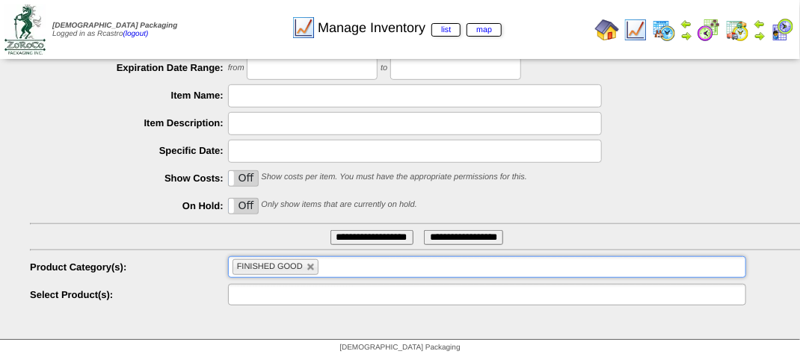
click at [295, 292] on input "text" at bounding box center [281, 295] width 96 height 19
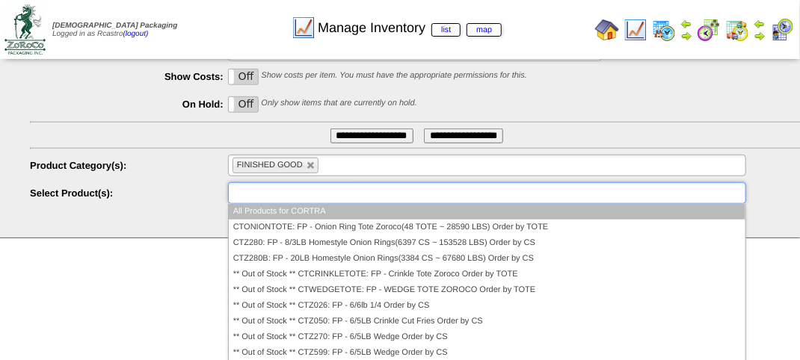
scroll to position [365, 0]
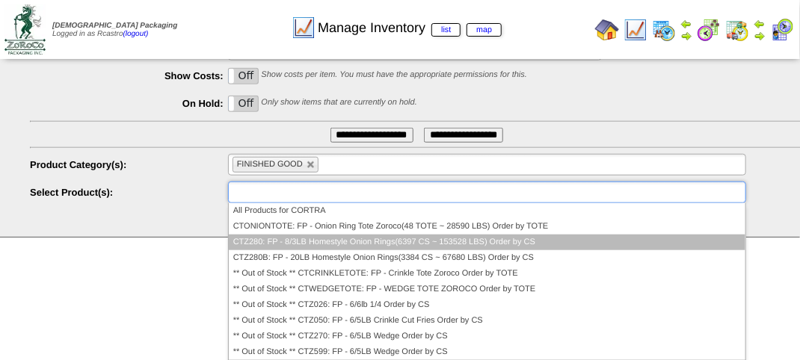
click at [311, 241] on li "CTZ280: FP - 8/3LB Homestyle Onion Rings(6397 CS ~ 153528 LBS) Order by CS" at bounding box center [487, 243] width 517 height 16
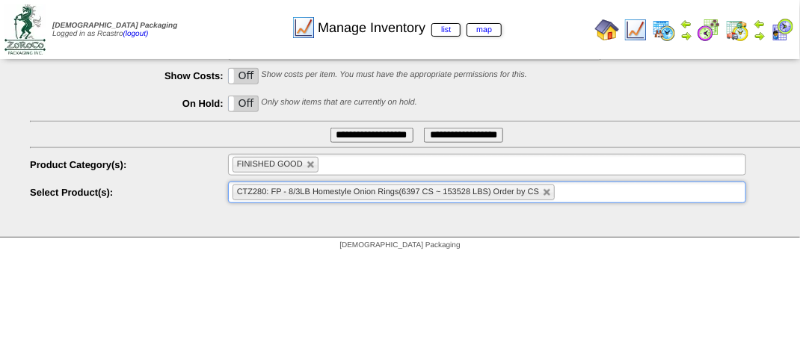
click at [360, 136] on input "**********" at bounding box center [371, 135] width 83 height 15
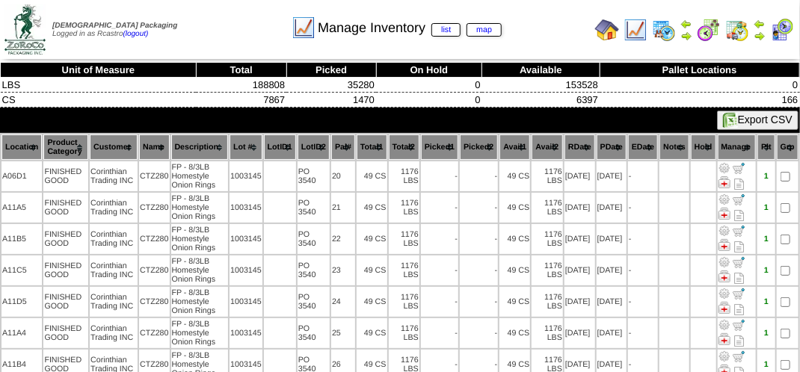
click at [241, 148] on th "Lot #" at bounding box center [246, 147] width 33 height 25
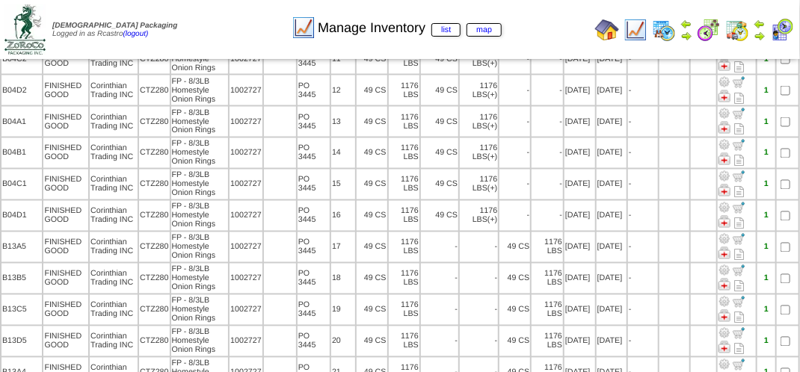
scroll to position [897, 0]
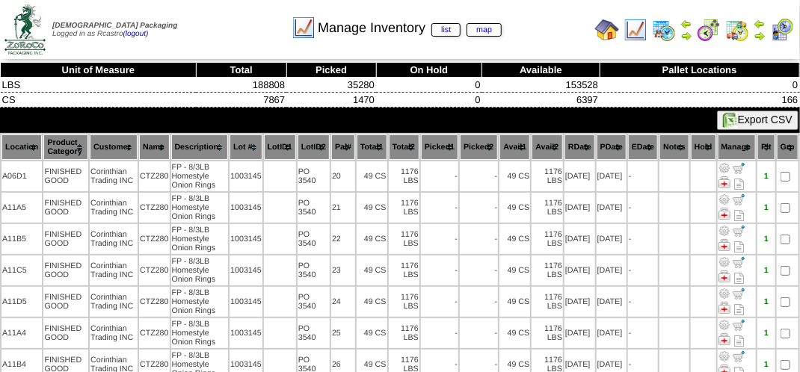
click at [21, 145] on th "Location" at bounding box center [21, 147] width 40 height 25
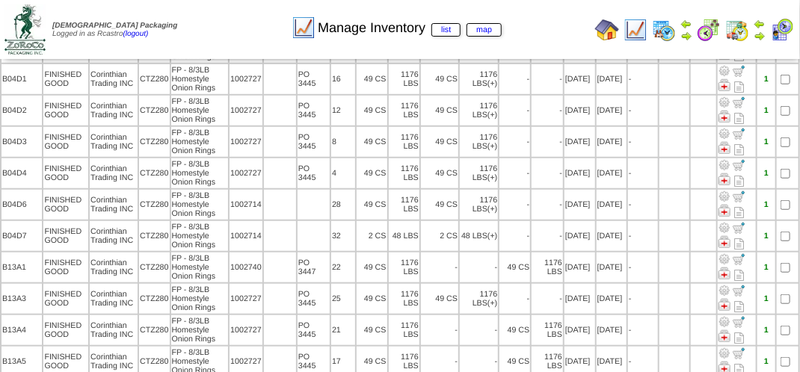
scroll to position [4411, 0]
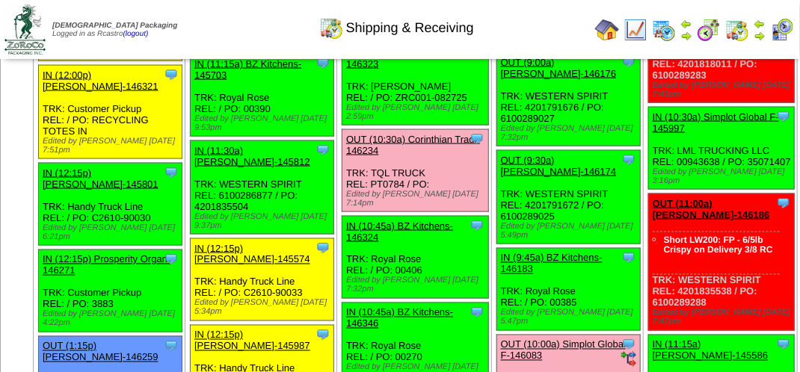
scroll to position [748, 0]
click at [399, 156] on link "OUT (10:30a) Corinthian Tradi-146234" at bounding box center [413, 145] width 134 height 22
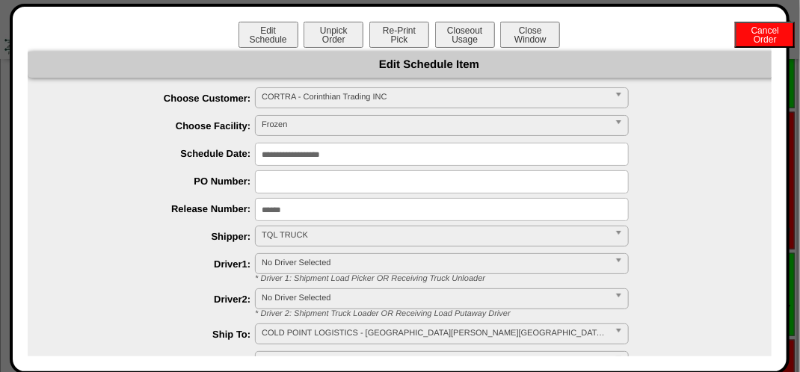
scroll to position [598, 0]
click at [459, 39] on button "Closeout Usage" at bounding box center [465, 35] width 60 height 26
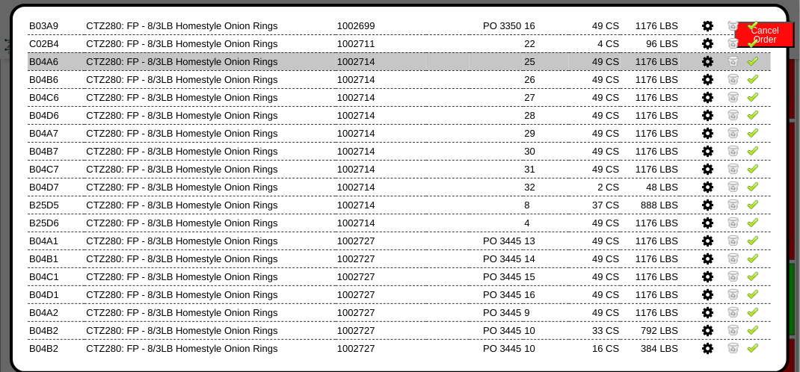
scroll to position [0, 0]
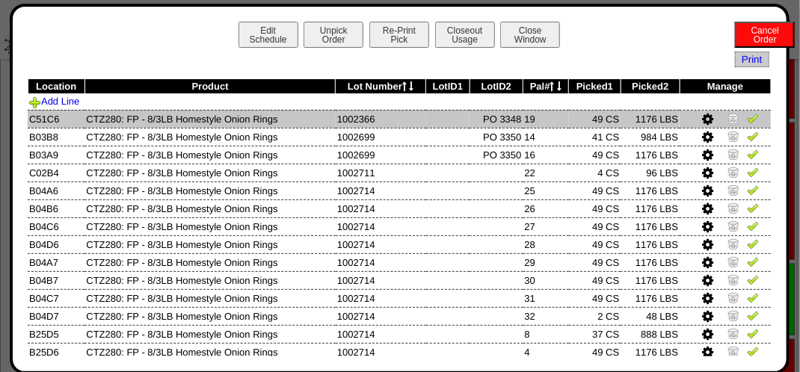
click at [702, 120] on icon at bounding box center [707, 119] width 11 height 13
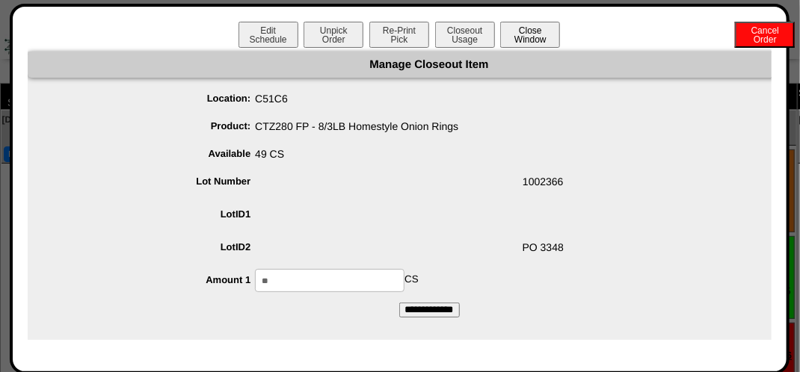
click at [538, 37] on button "Close Window" at bounding box center [530, 35] width 60 height 26
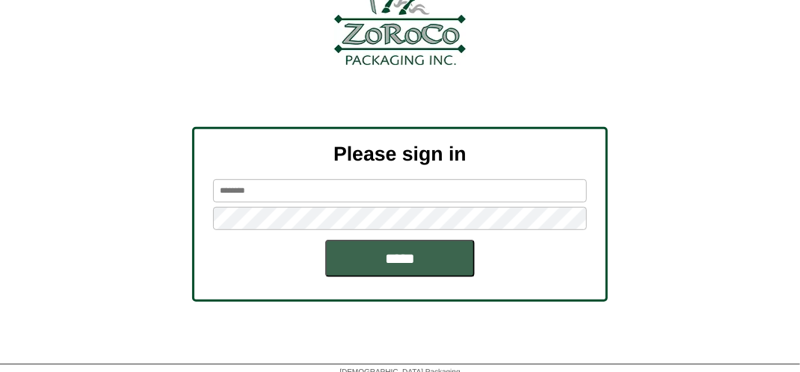
scroll to position [169, 0]
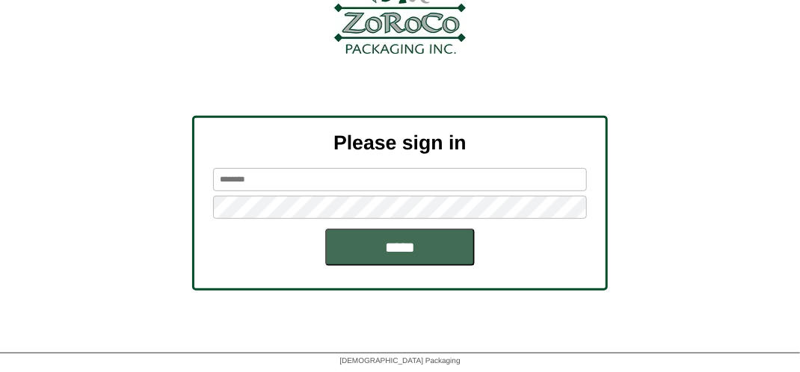
type input "*******"
click at [422, 247] on input "*****" at bounding box center [400, 247] width 150 height 37
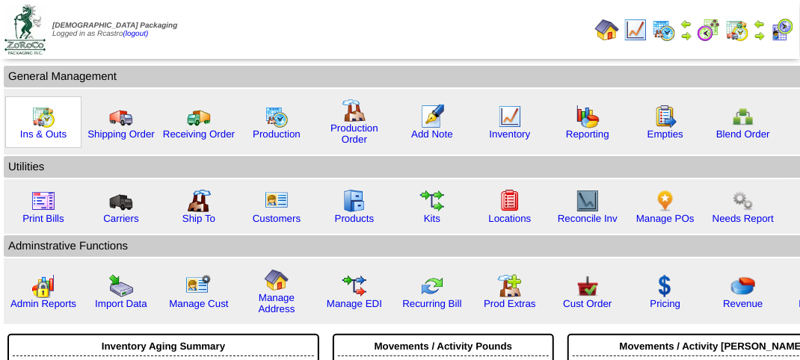
click at [46, 120] on img at bounding box center [43, 117] width 24 height 24
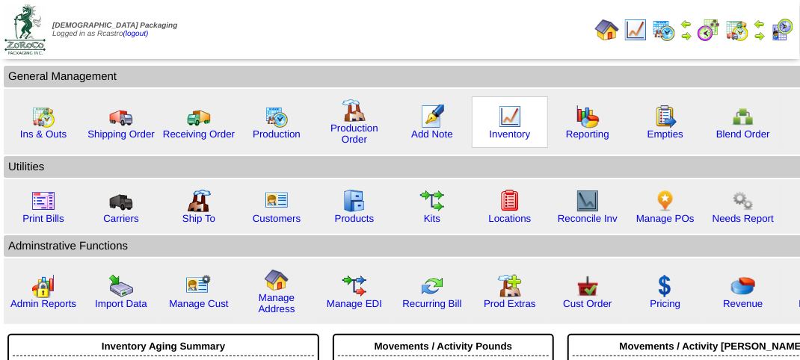
click at [514, 122] on img at bounding box center [510, 117] width 24 height 24
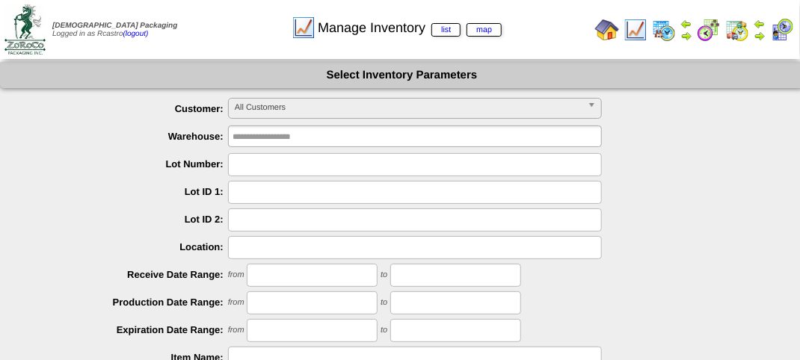
click at [443, 111] on span "All Customers" at bounding box center [408, 108] width 347 height 18
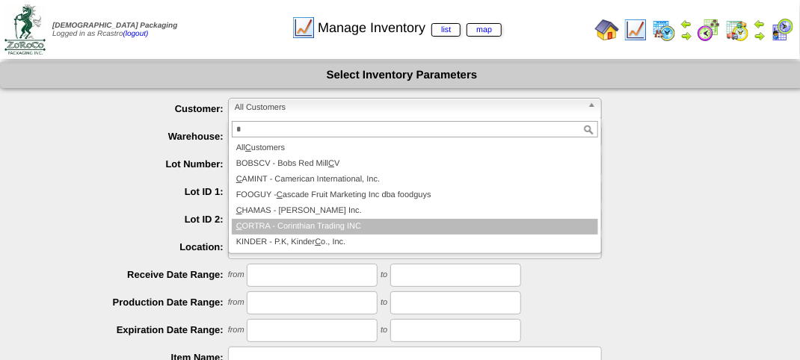
type input "*"
click at [377, 223] on li "C ORTRA - Corinthian Trading INC" at bounding box center [415, 227] width 366 height 16
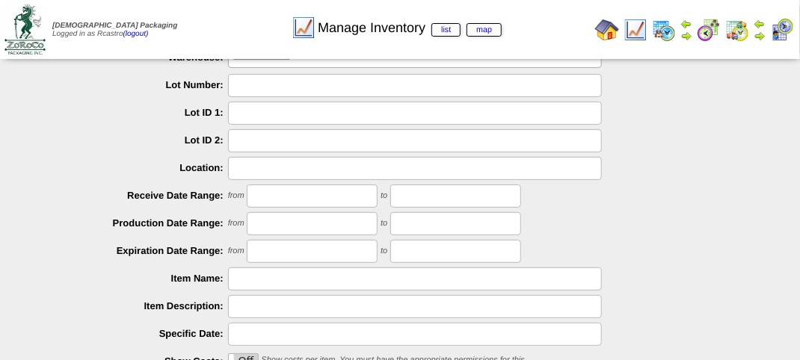
scroll to position [262, 0]
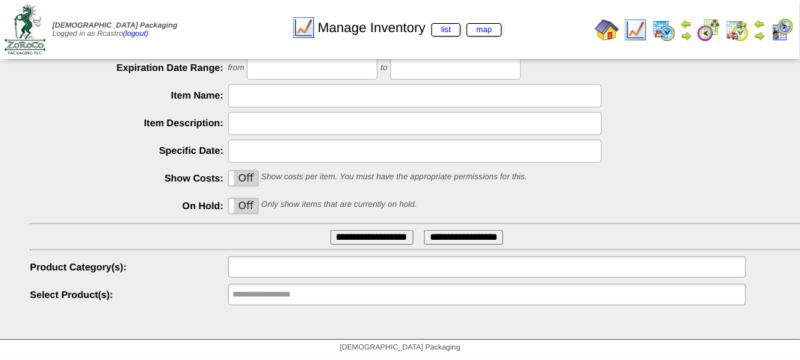
click at [311, 265] on input "text" at bounding box center [281, 267] width 96 height 19
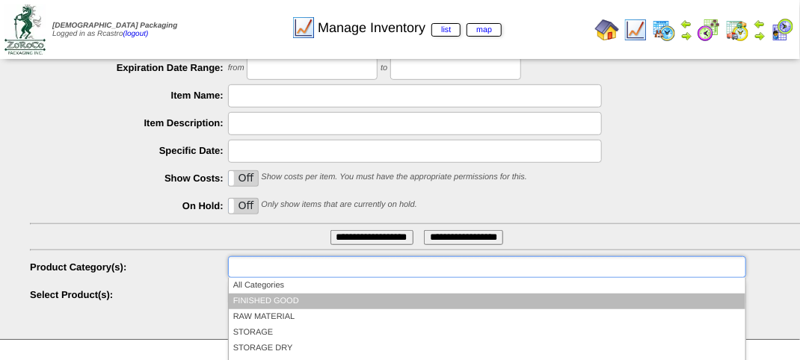
click at [305, 295] on li "FINISHED GOOD" at bounding box center [487, 302] width 517 height 16
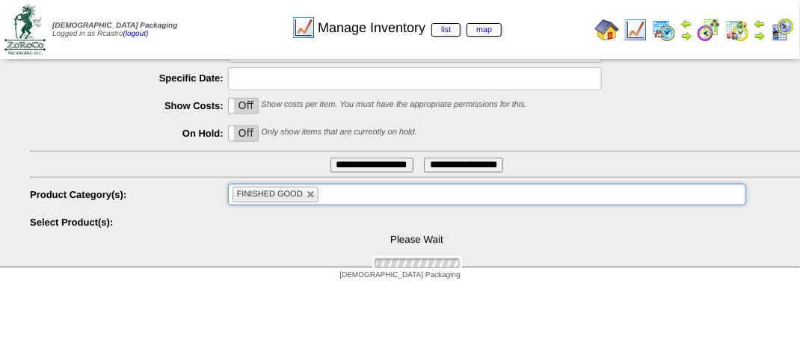
scroll to position [360, 0]
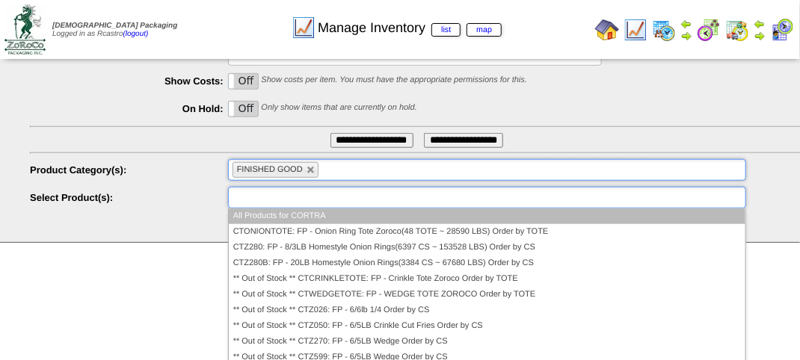
click at [319, 200] on input "text" at bounding box center [281, 197] width 96 height 19
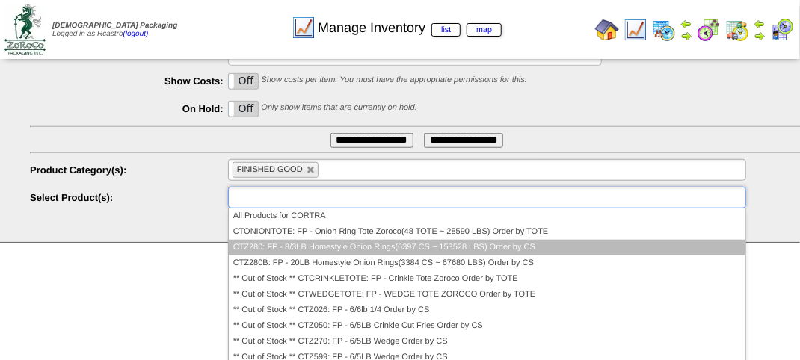
click at [305, 244] on li "CTZ280: FP - 8/3LB Homestyle Onion Rings(6397 CS ~ 153528 LBS) Order by CS" at bounding box center [487, 248] width 517 height 16
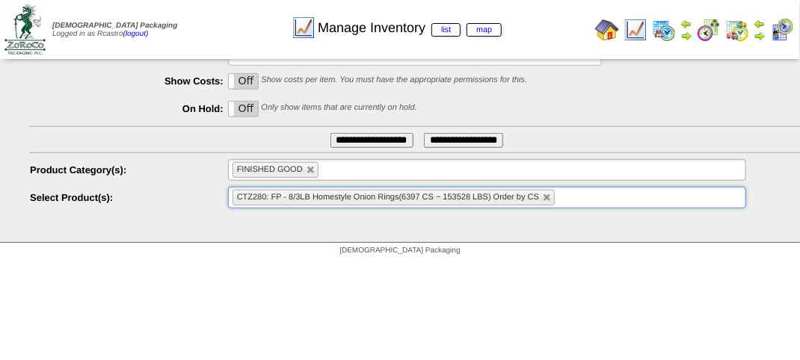
click at [371, 138] on input "**********" at bounding box center [371, 140] width 83 height 15
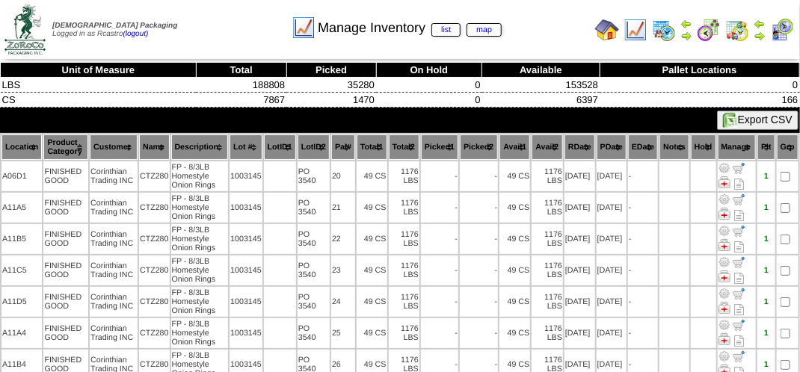
click at [21, 148] on th "Location" at bounding box center [21, 147] width 40 height 25
click at [242, 149] on th "Lot #" at bounding box center [246, 147] width 33 height 25
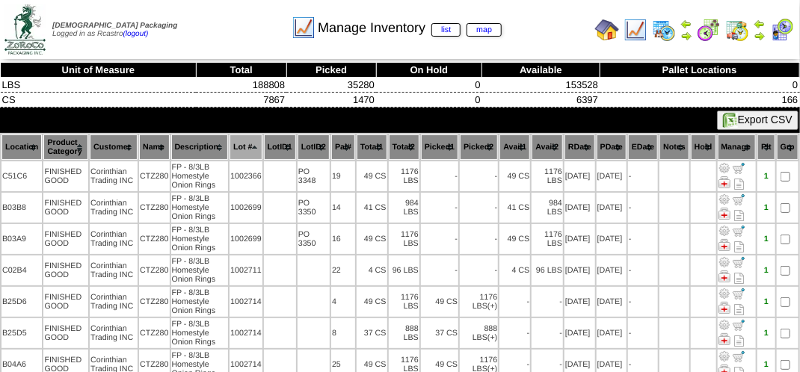
click at [227, 16] on div "Manage Inventory list map" at bounding box center [396, 22] width 457 height 41
click at [210, 29] on div "Manage Inventory list map" at bounding box center [396, 22] width 457 height 41
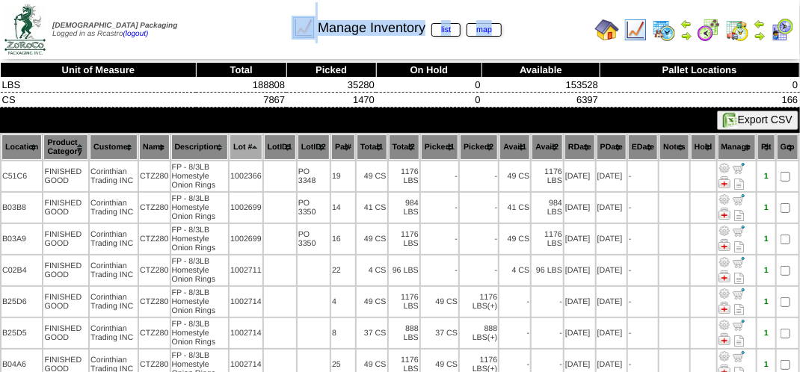
click at [210, 29] on div "Manage Inventory list map" at bounding box center [396, 22] width 457 height 41
click at [265, 25] on div "Manage Inventory list map" at bounding box center [396, 22] width 457 height 41
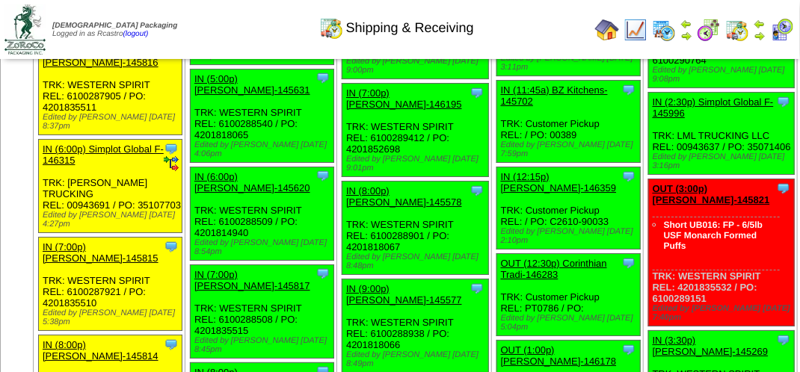
scroll to position [1794, 0]
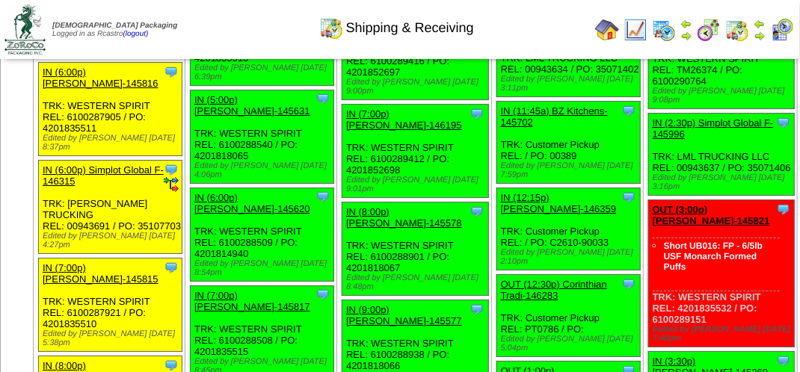
click at [331, 85] on div "Clone Item IN (4:30p) [PERSON_NAME]-145808 [PERSON_NAME][GEOGRAPHIC_DATA] Sched…" at bounding box center [263, 38] width 144 height 93
click at [327, 85] on div "Clone Item IN (4:30p) Lamb-Weston-145808 Lamb-Weston ScheduleID: 145808 30 TOTE…" at bounding box center [263, 38] width 144 height 93
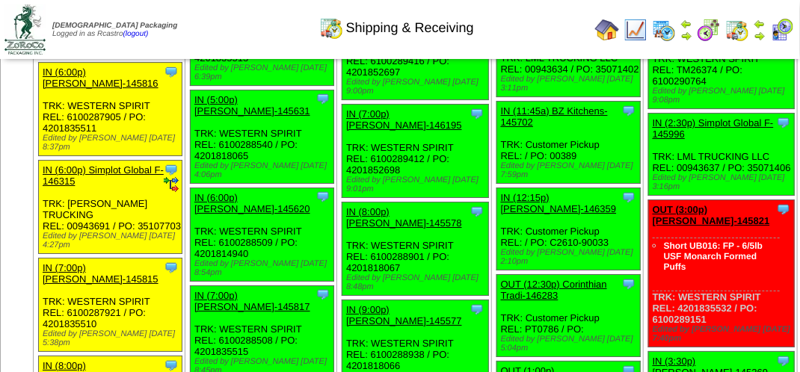
click at [327, 85] on div "Clone Item IN (4:30p) Lamb-Weston-145808 Lamb-Weston ScheduleID: 145808 30 TOTE…" at bounding box center [263, 38] width 144 height 93
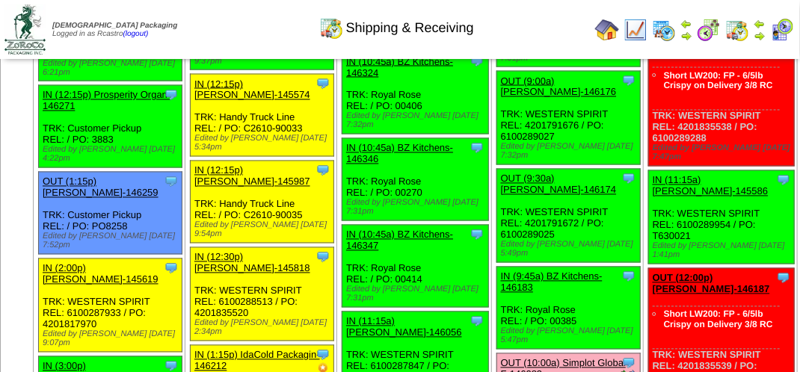
scroll to position [897, 0]
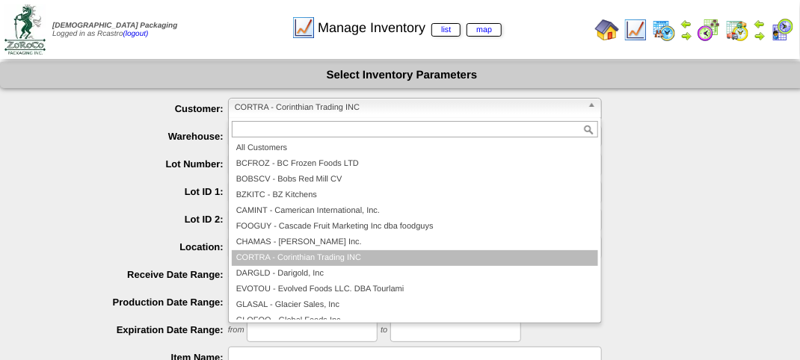
click at [290, 115] on span "CORTRA - Corinthian Trading INC" at bounding box center [408, 108] width 347 height 18
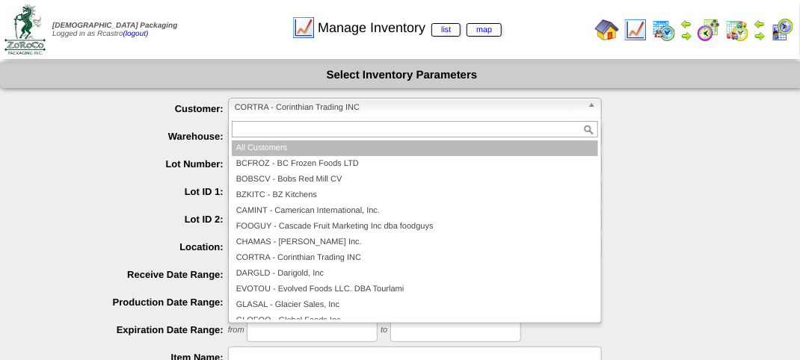
click at [268, 148] on li "All Customers" at bounding box center [415, 149] width 366 height 16
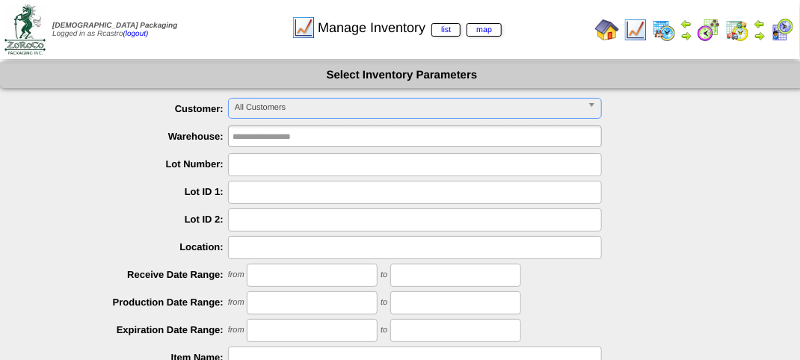
click at [264, 170] on input "text" at bounding box center [415, 164] width 374 height 23
type input "********"
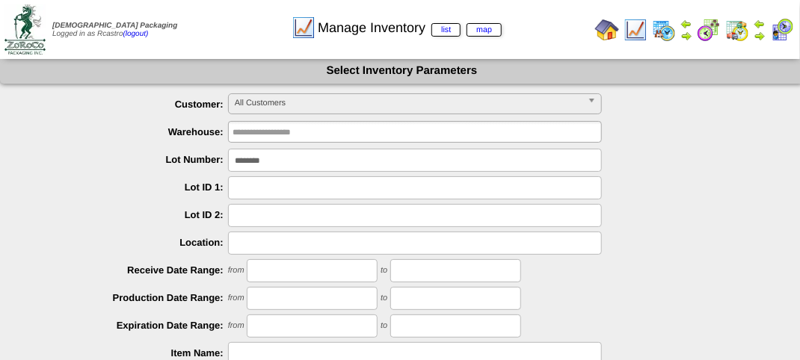
scroll to position [262, 0]
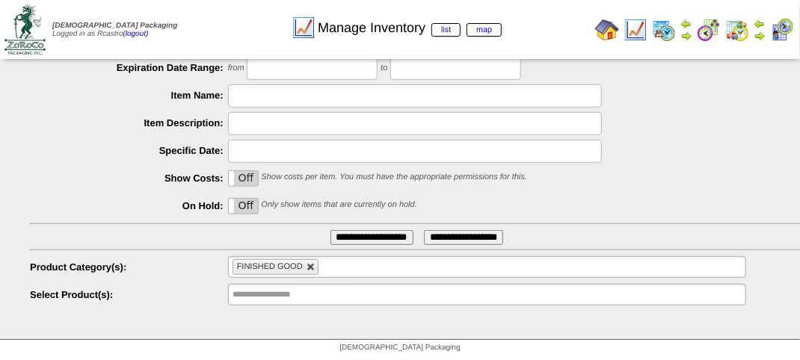
click at [311, 268] on link at bounding box center [311, 267] width 9 height 9
type input "**********"
type input "********"
click at [347, 238] on input "**********" at bounding box center [371, 237] width 83 height 15
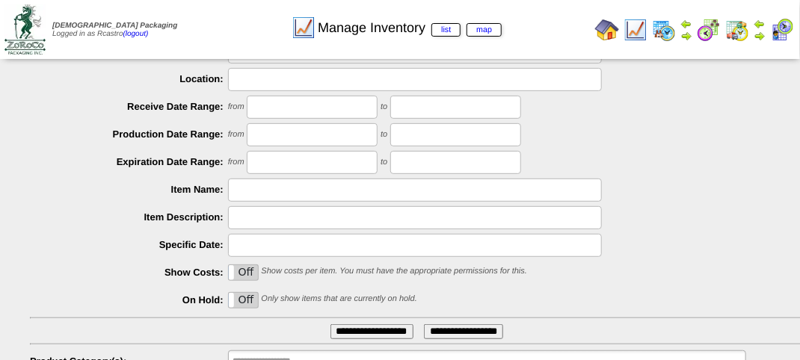
scroll to position [0, 0]
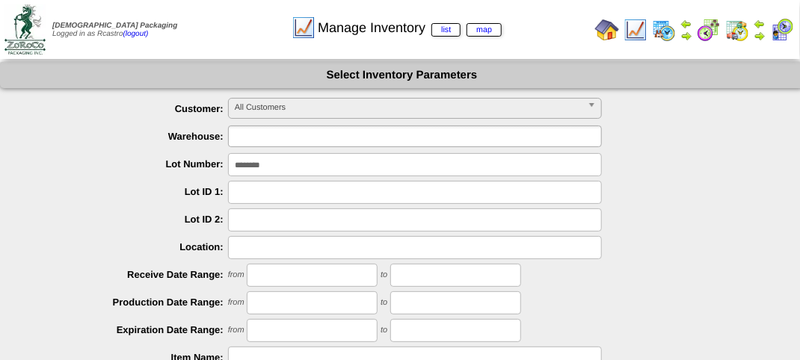
click at [326, 145] on input "text" at bounding box center [281, 136] width 96 height 19
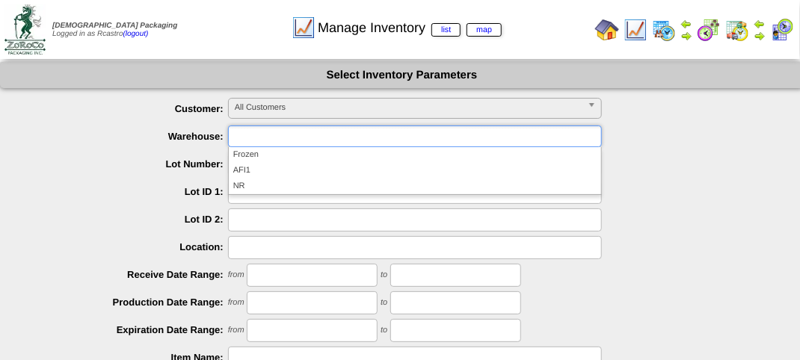
click at [670, 240] on div at bounding box center [417, 247] width 774 height 23
type input "**********"
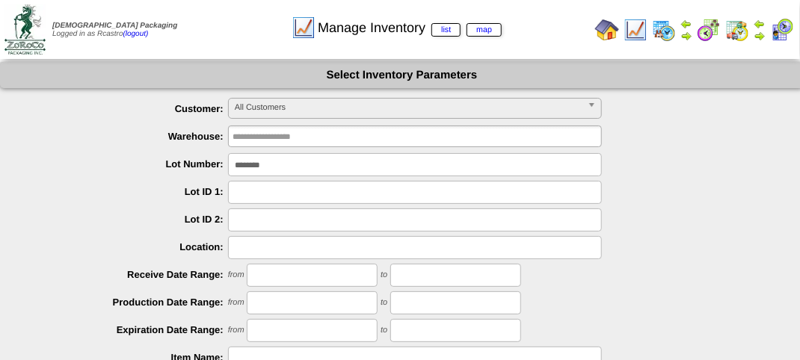
click at [311, 170] on input "********" at bounding box center [415, 164] width 374 height 23
type input "*******"
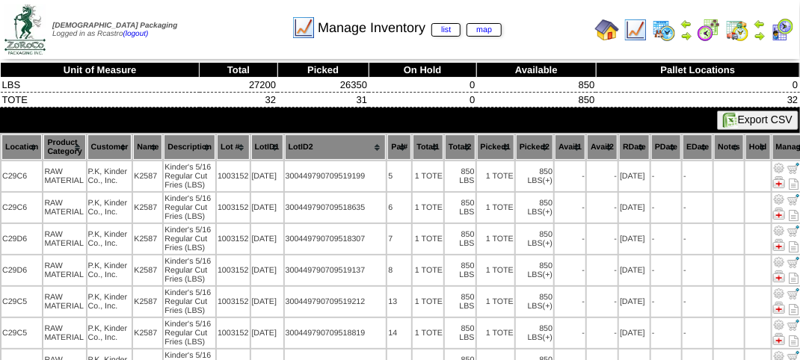
click at [21, 139] on th "Location" at bounding box center [21, 147] width 40 height 25
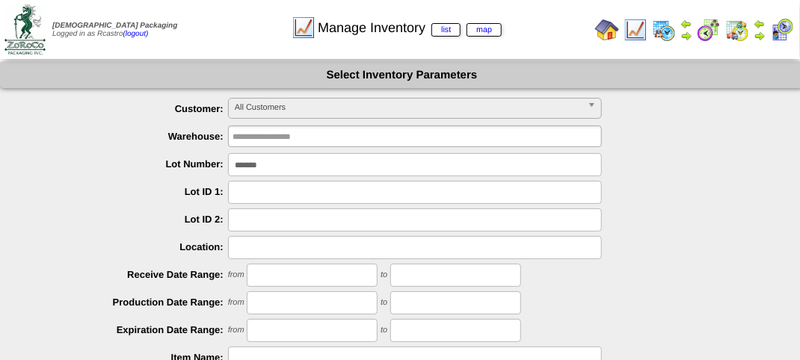
click at [273, 168] on input "*******" at bounding box center [415, 164] width 374 height 23
type input "*"
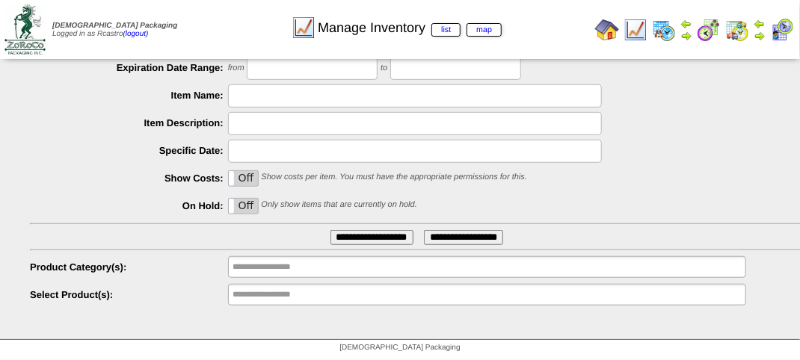
type input "*******"
click at [341, 238] on input "**********" at bounding box center [371, 237] width 83 height 15
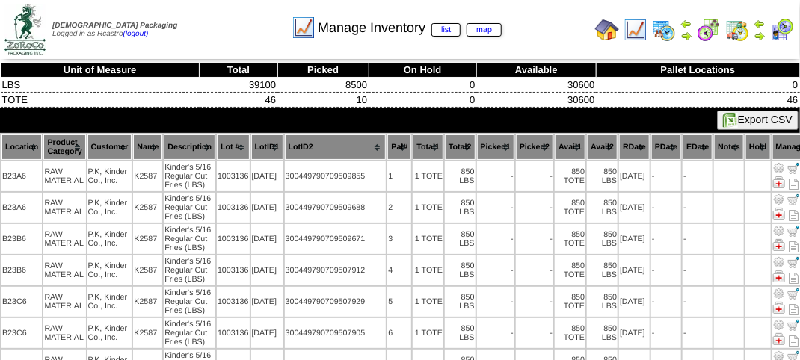
click at [22, 148] on th "Location" at bounding box center [21, 147] width 40 height 25
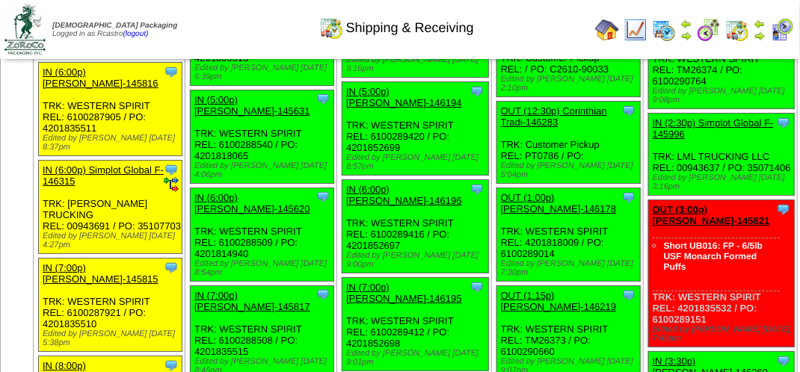
scroll to position [1869, 0]
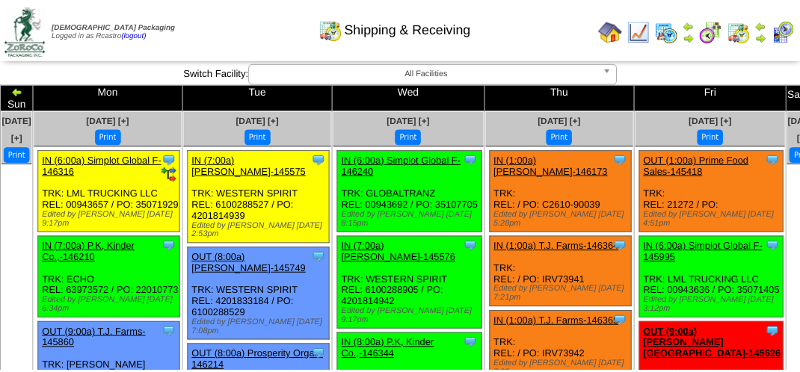
scroll to position [1869, 0]
